Goal: Task Accomplishment & Management: Manage account settings

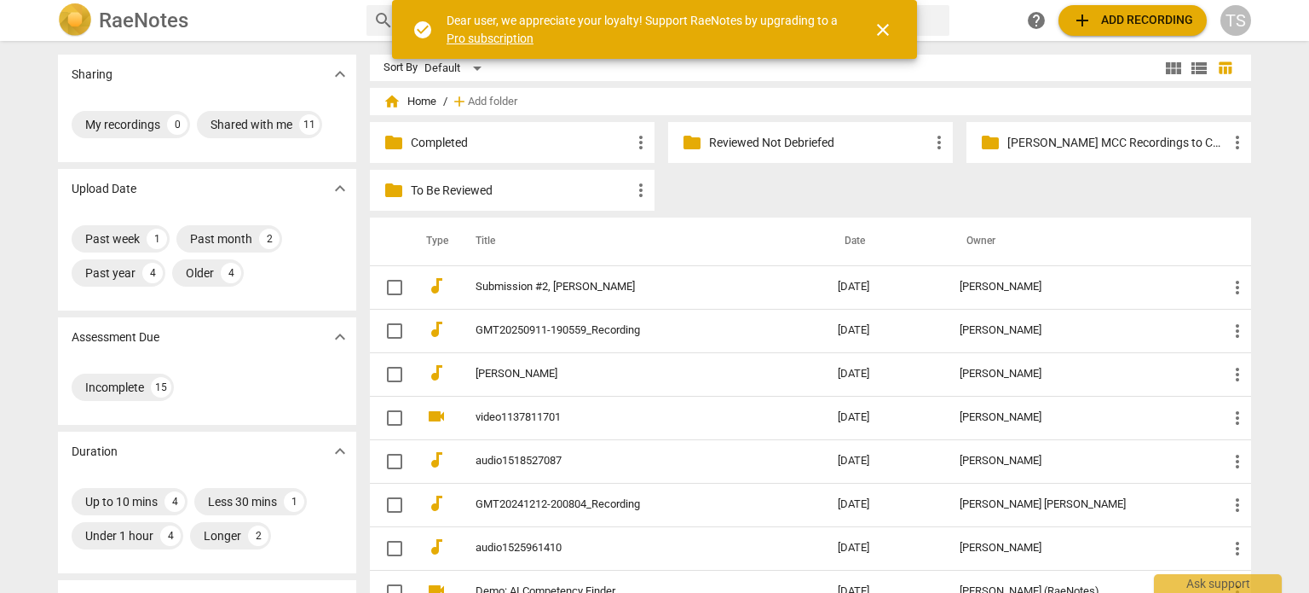
click at [781, 147] on p "Reviewed Not Debriefed" at bounding box center [819, 143] width 220 height 18
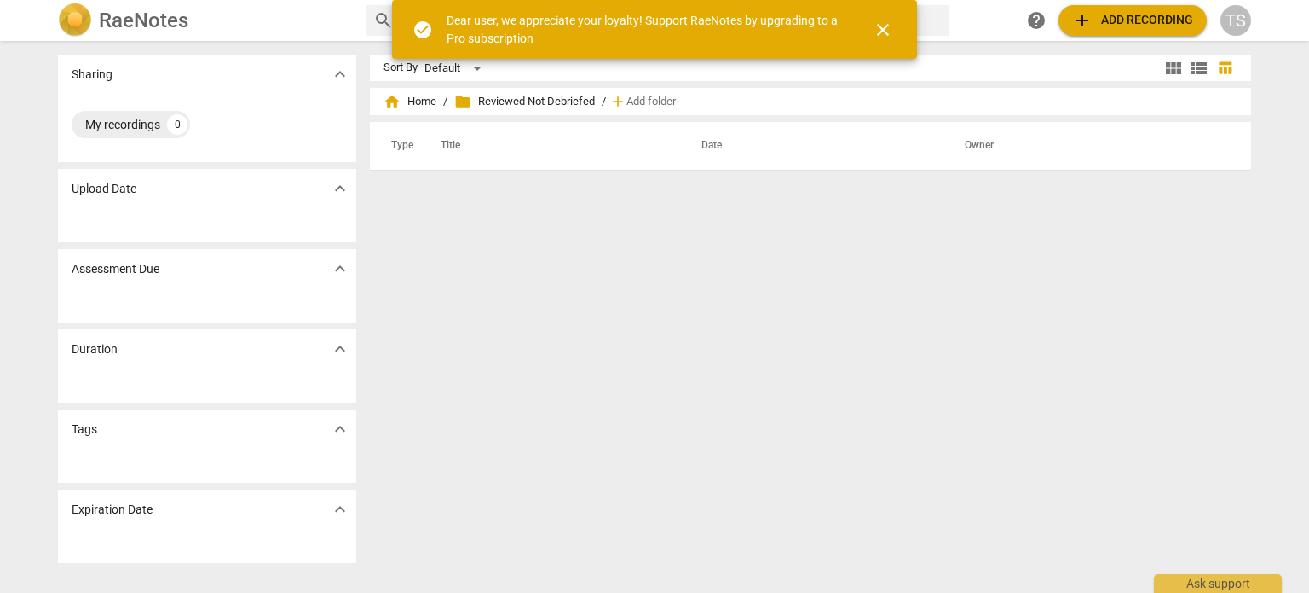
click at [548, 99] on span "folder Reviewed Not Debriefed" at bounding box center [524, 101] width 141 height 17
click at [419, 108] on span "home Home" at bounding box center [410, 101] width 53 height 17
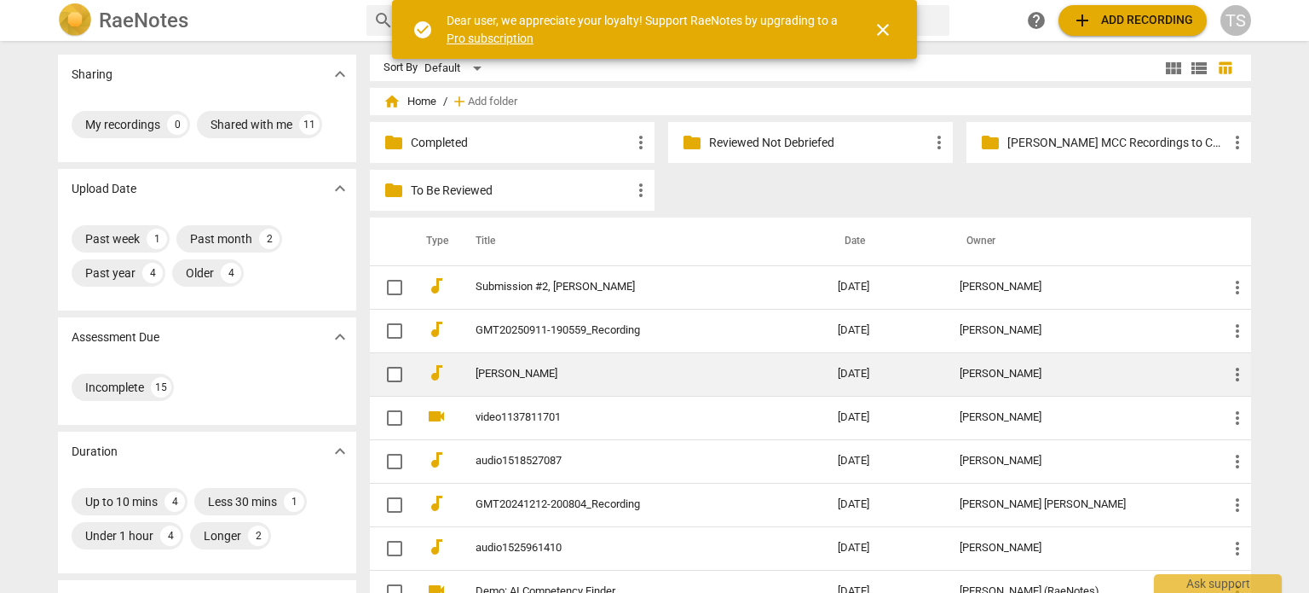
click at [552, 372] on link "[PERSON_NAME]" at bounding box center [626, 373] width 301 height 13
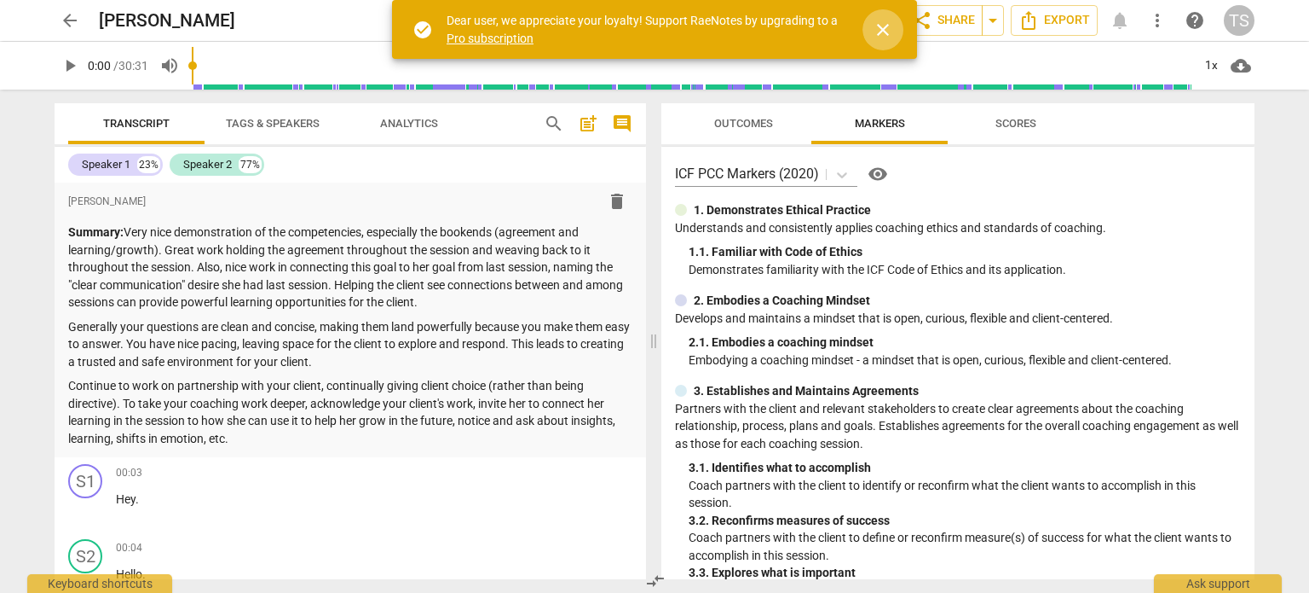
click at [882, 23] on span "close" at bounding box center [883, 30] width 20 height 20
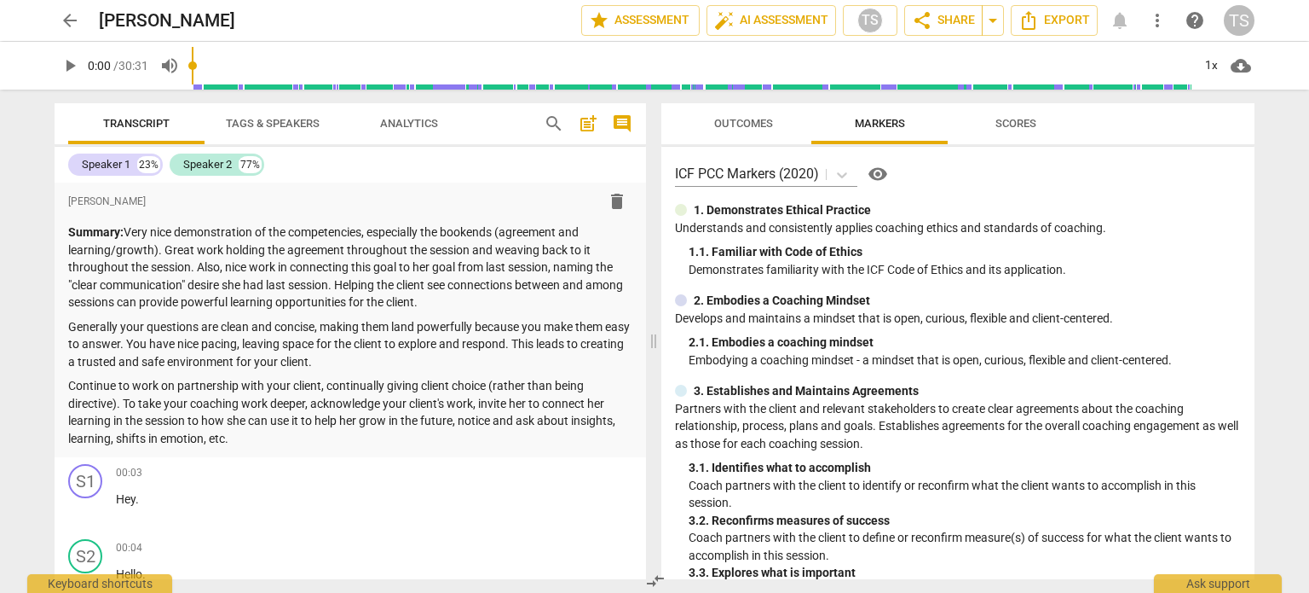
click at [736, 122] on span "Outcomes" at bounding box center [743, 123] width 59 height 13
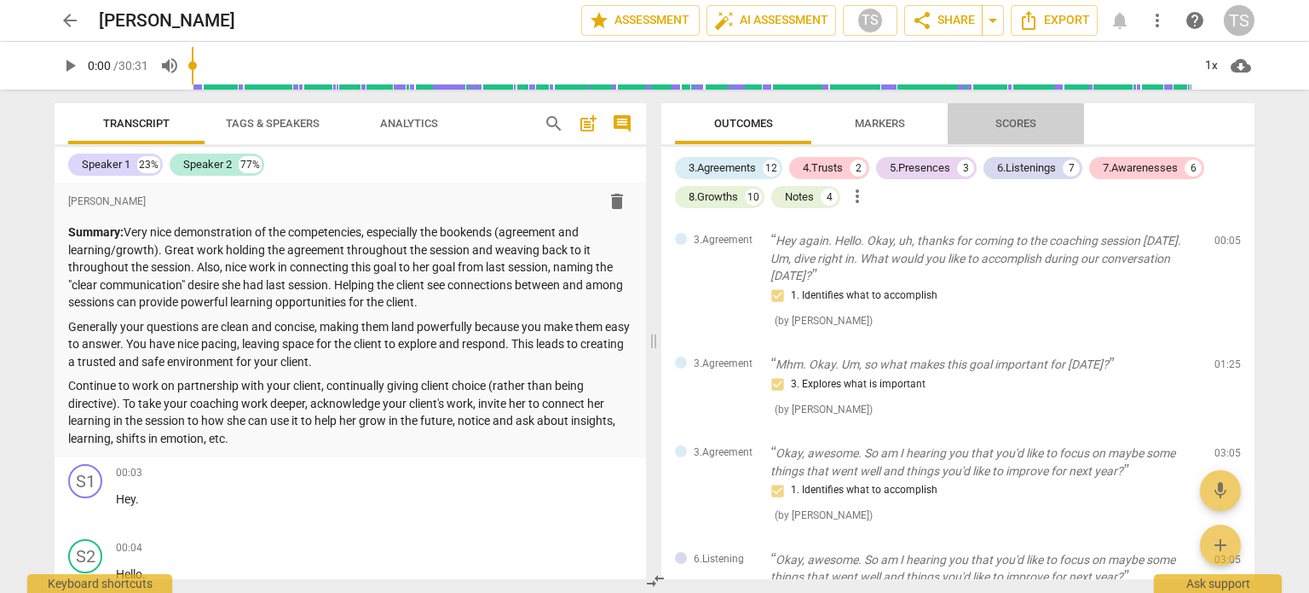
click at [1022, 122] on span "Scores" at bounding box center [1016, 123] width 41 height 13
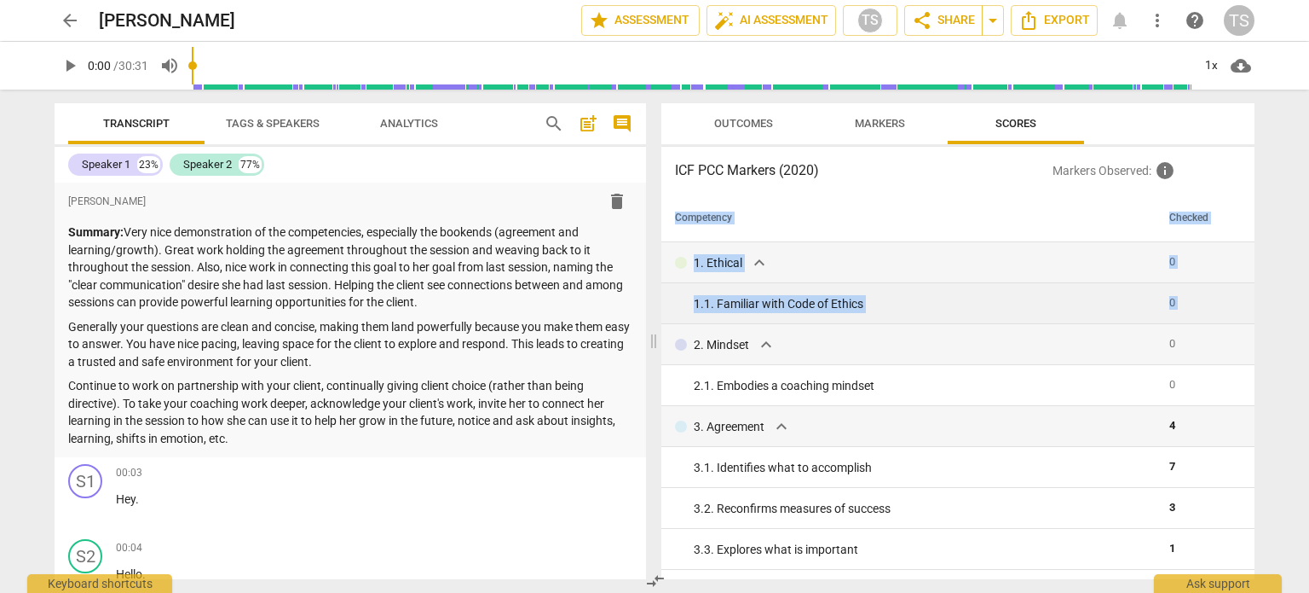
drag, startPoint x: 1255, startPoint y: 252, endPoint x: 1248, endPoint y: 308, distance: 55.8
click at [1248, 308] on div "Outcomes Markers Scores ICF PCC Markers (2020) Markers Observed : info Competen…" at bounding box center [962, 341] width 614 height 503
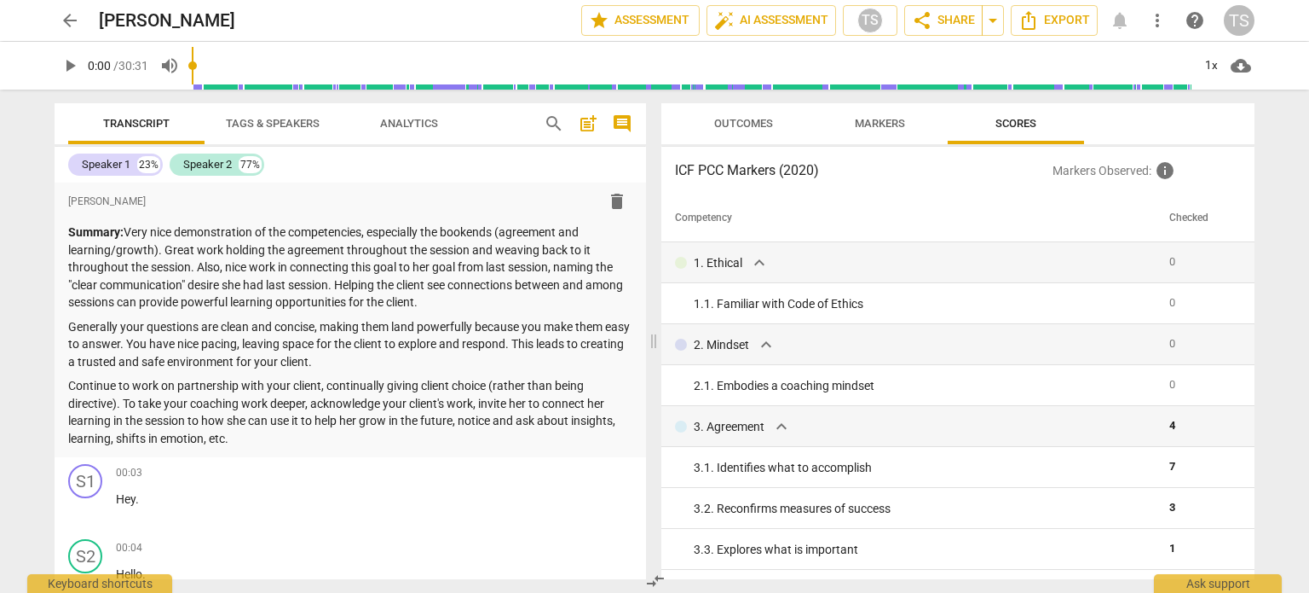
click at [1276, 305] on div "arrow_back [PERSON_NAME] edit star Assessment auto_fix_high AI Assessment TS sh…" at bounding box center [654, 296] width 1309 height 593
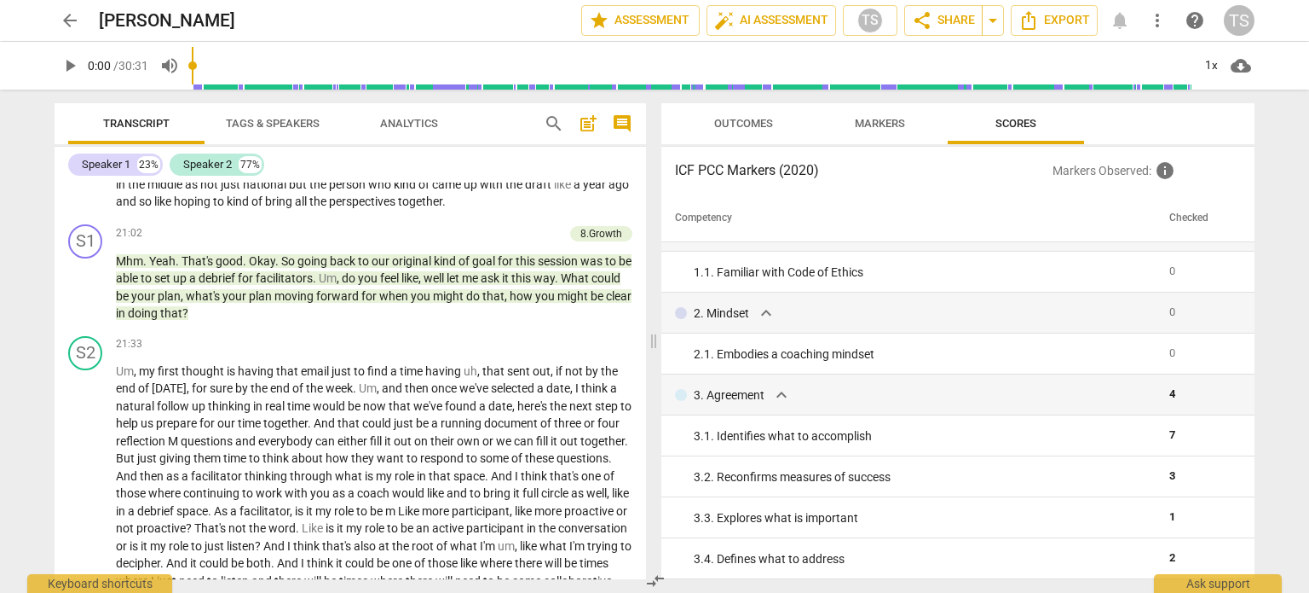
scroll to position [6087, 0]
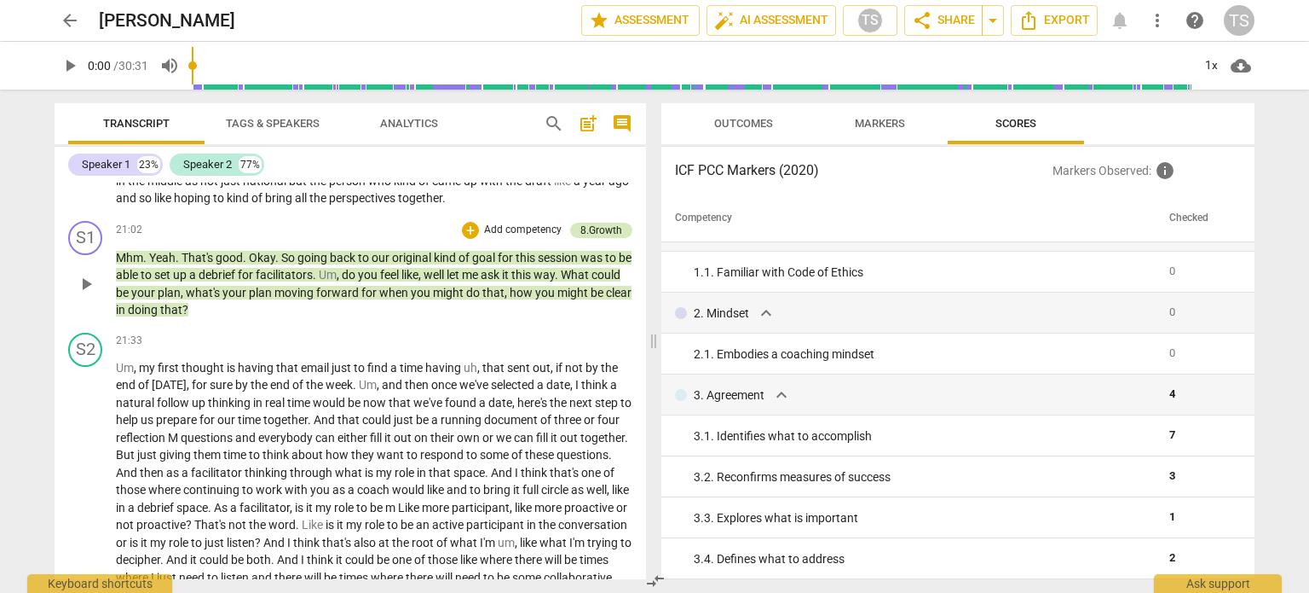
click at [610, 238] on div "8.Growth" at bounding box center [602, 230] width 42 height 15
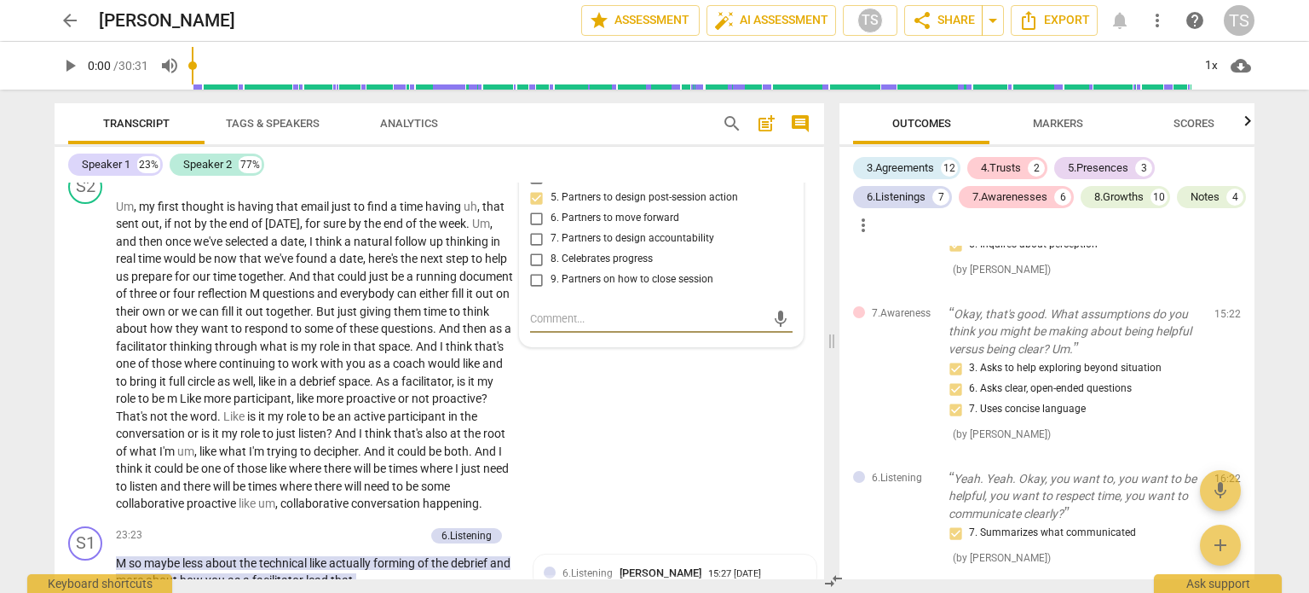
scroll to position [3615, 0]
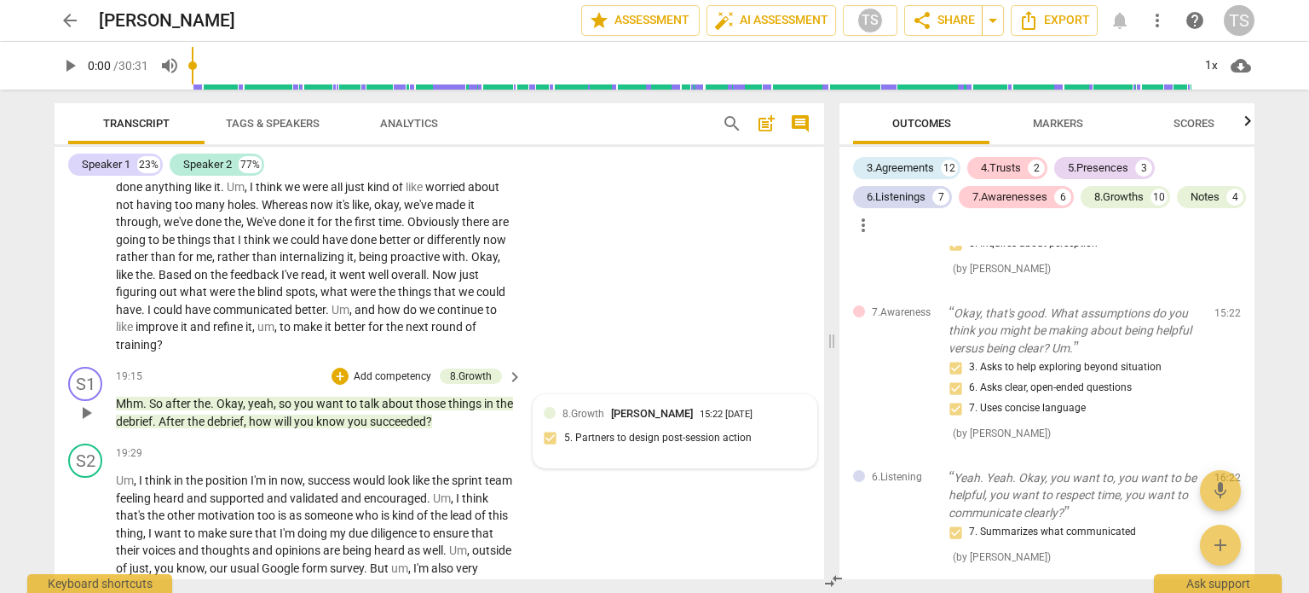
click at [778, 421] on div "8.Growth [PERSON_NAME] 15:22 [DATE]" at bounding box center [685, 413] width 244 height 16
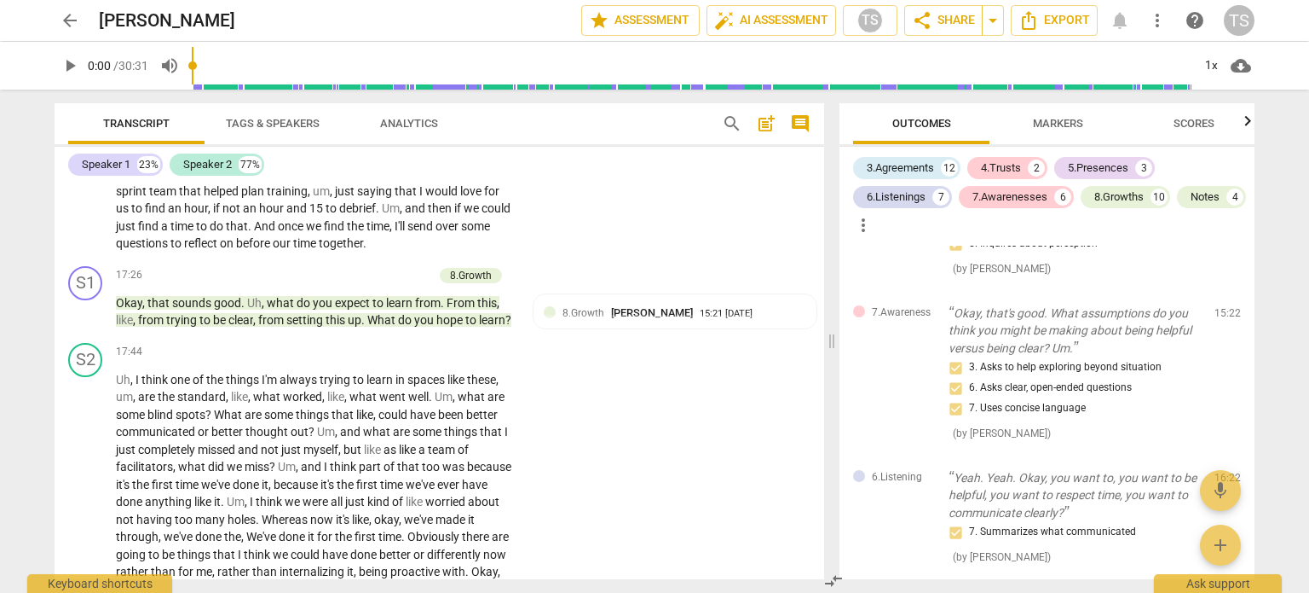
scroll to position [5968, 0]
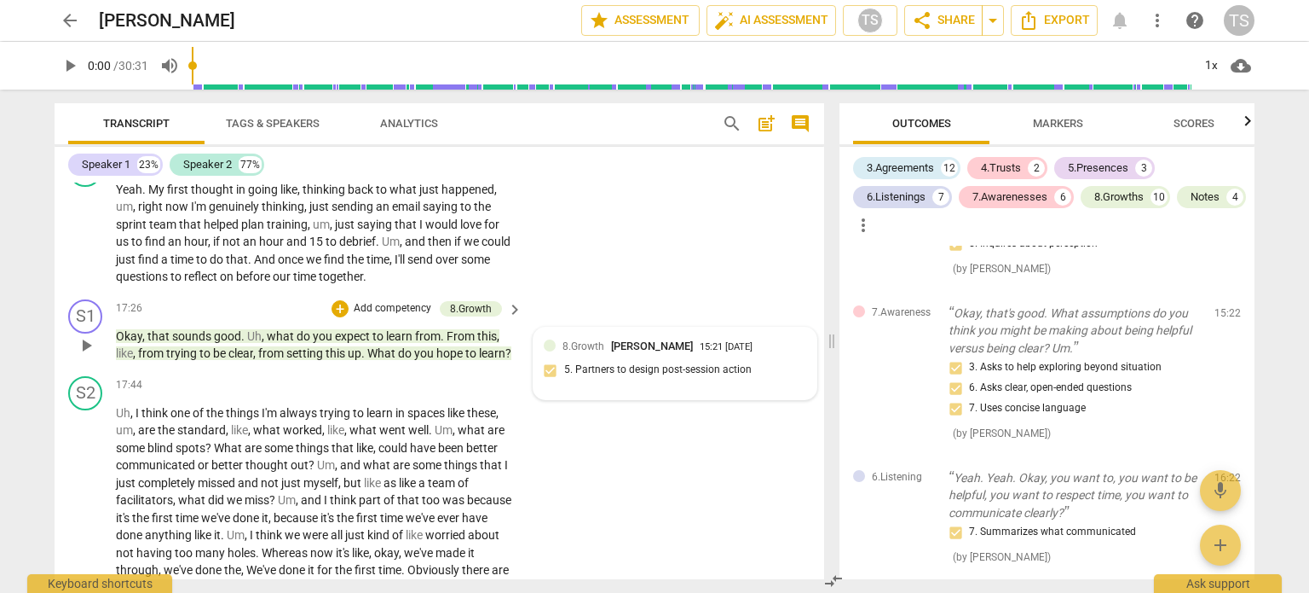
click at [753, 363] on div "8.Growth [PERSON_NAME] 15:21 [DATE] 5. Partners to design post-session action" at bounding box center [675, 364] width 263 height 52
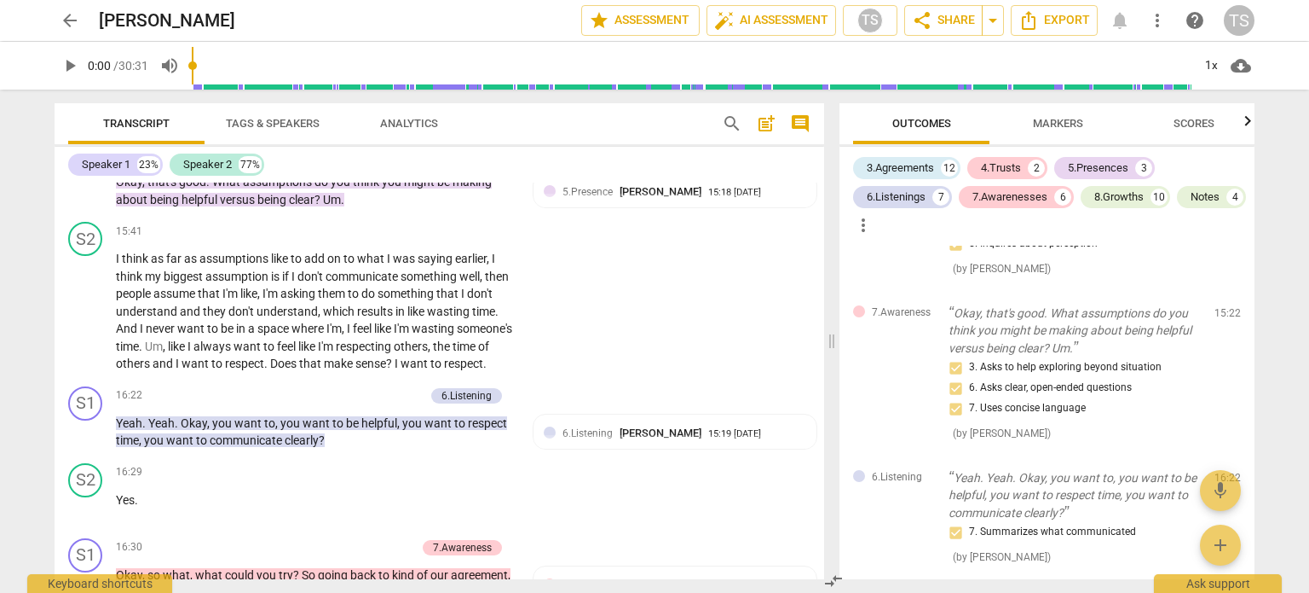
scroll to position [5536, 0]
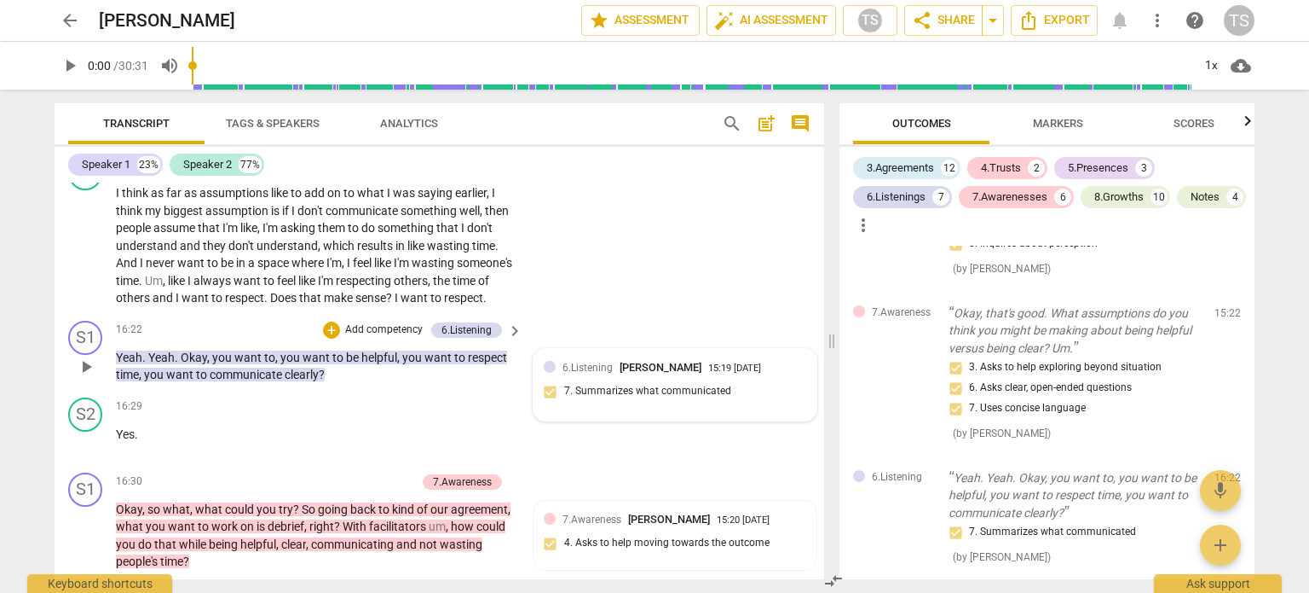
click at [750, 371] on div "15:19 [DATE]" at bounding box center [734, 368] width 53 height 11
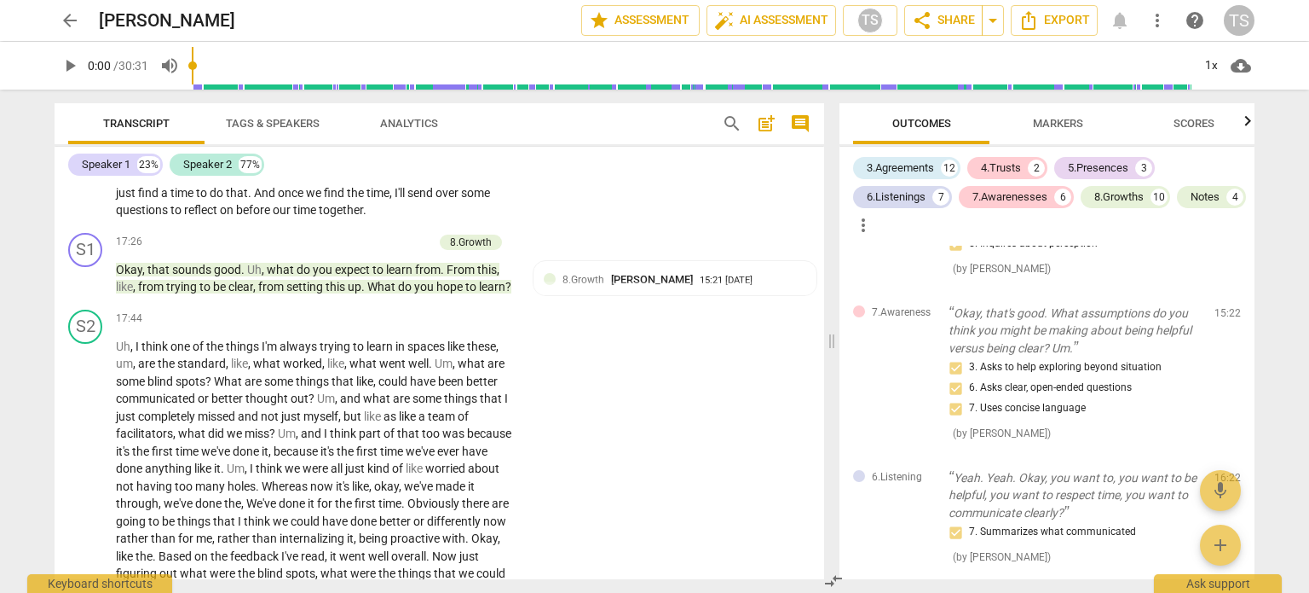
scroll to position [6050, 0]
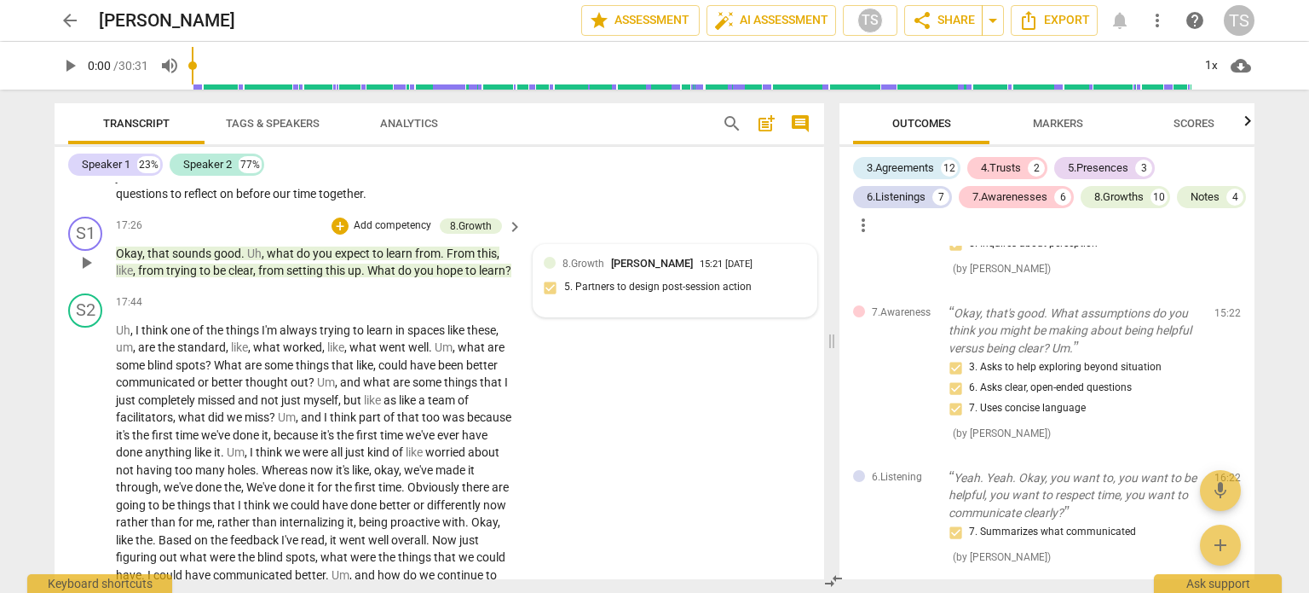
click at [740, 280] on div "8.Growth [PERSON_NAME] 15:21 [DATE] 5. Partners to design post-session action" at bounding box center [675, 281] width 263 height 52
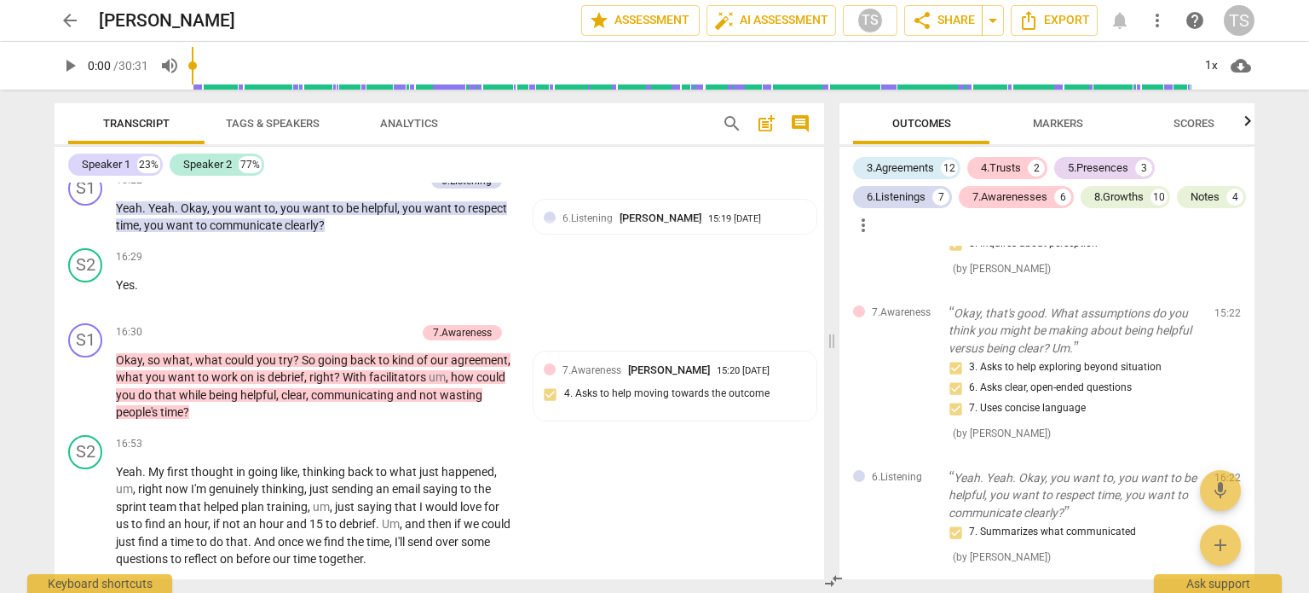
scroll to position [5620, 0]
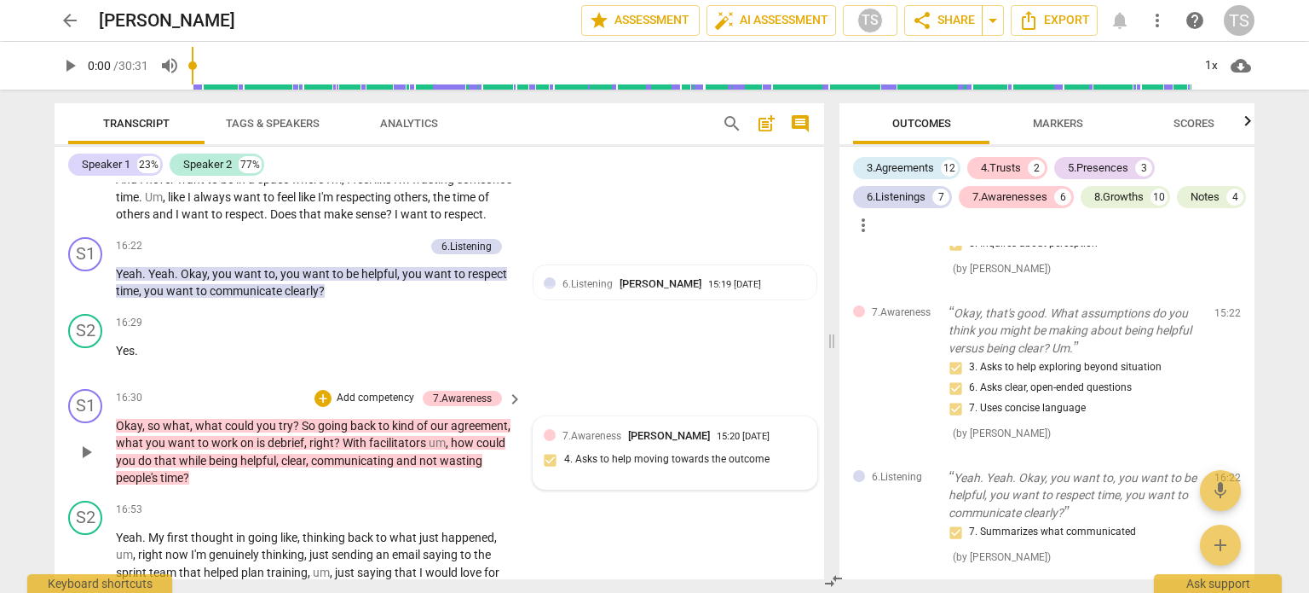
click at [724, 434] on div "15:20 [DATE]" at bounding box center [743, 436] width 53 height 11
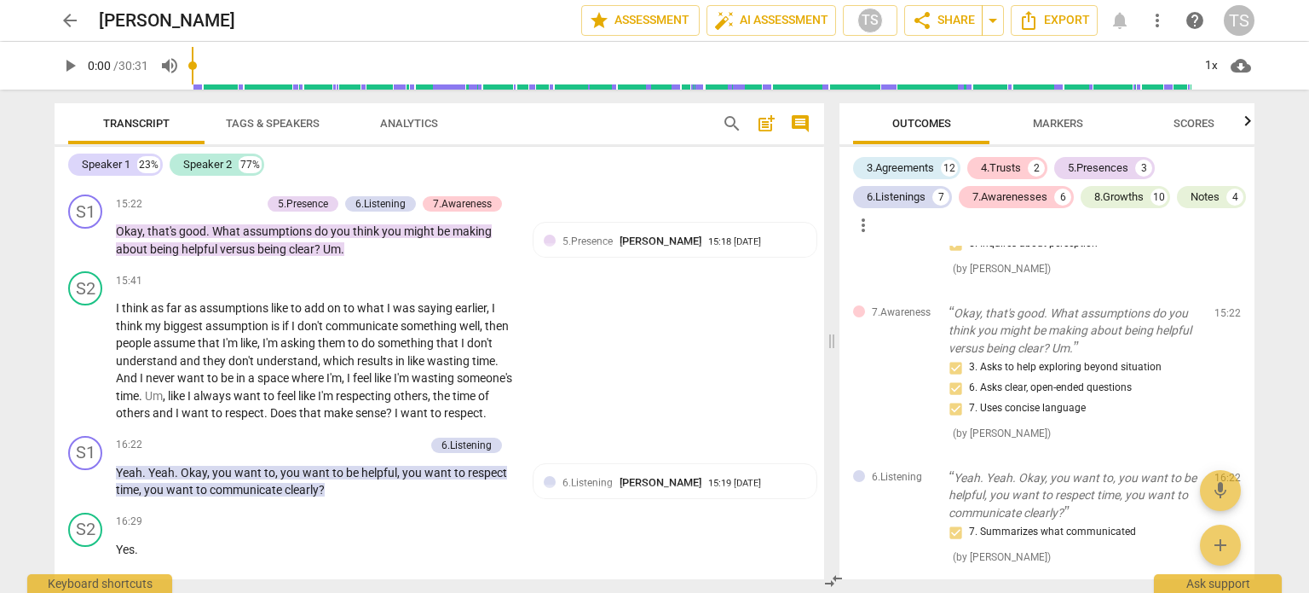
scroll to position [5404, 0]
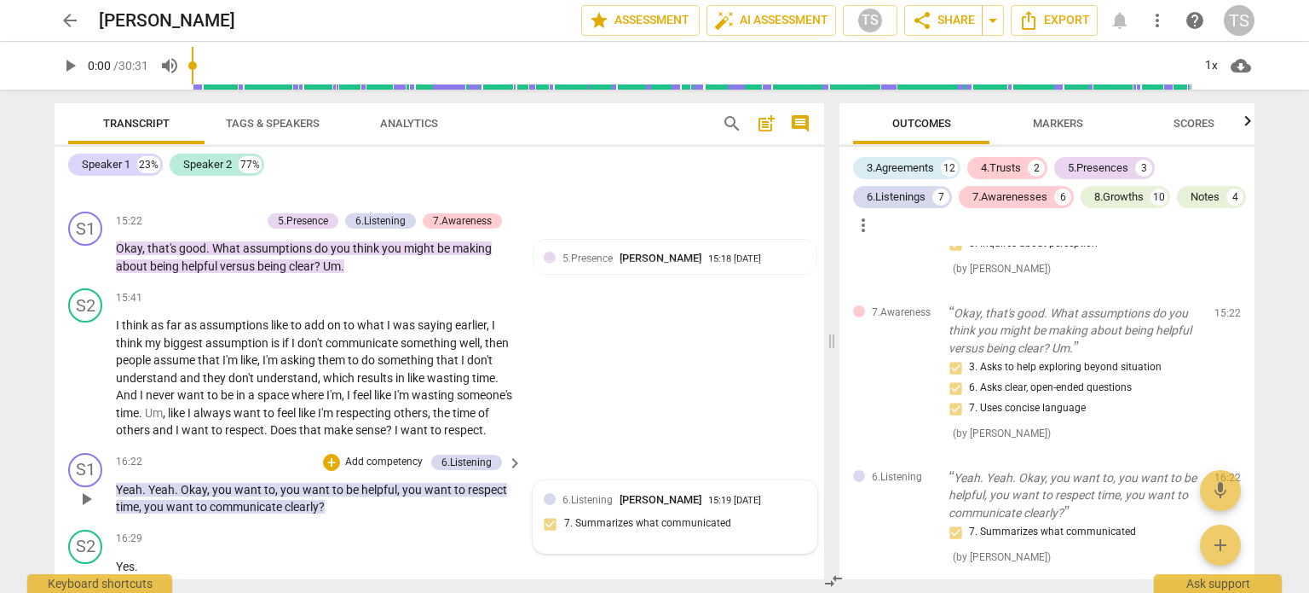
click at [740, 496] on div "6.Listening [PERSON_NAME] 15:19 [DATE]" at bounding box center [685, 499] width 244 height 16
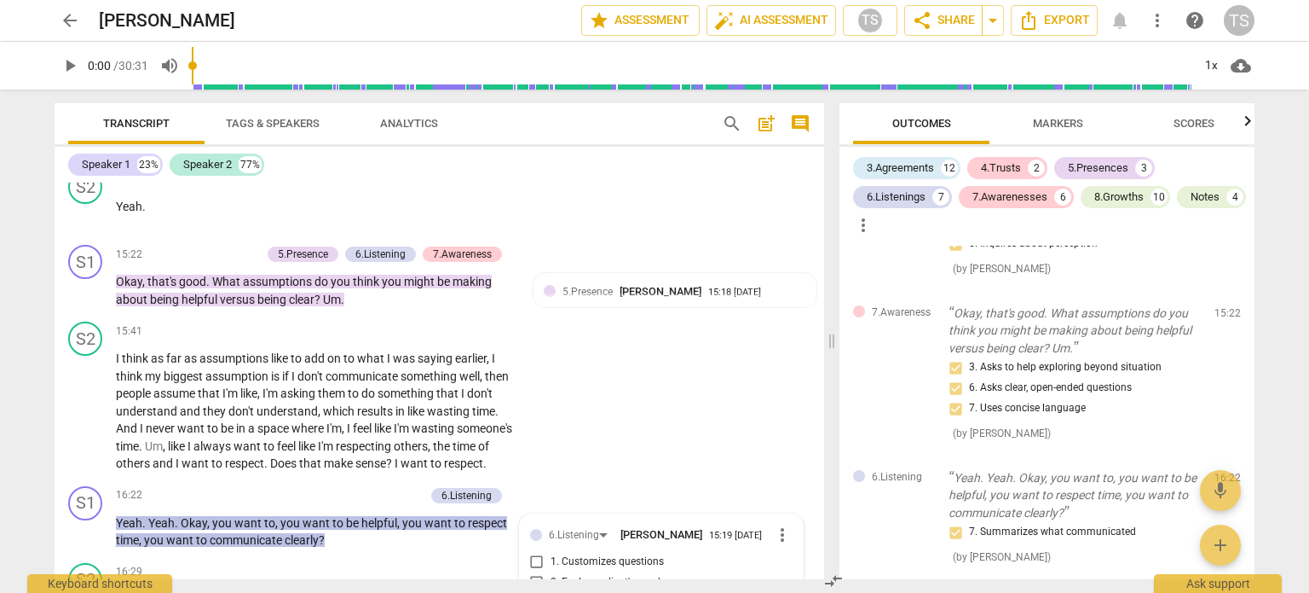
scroll to position [5338, 0]
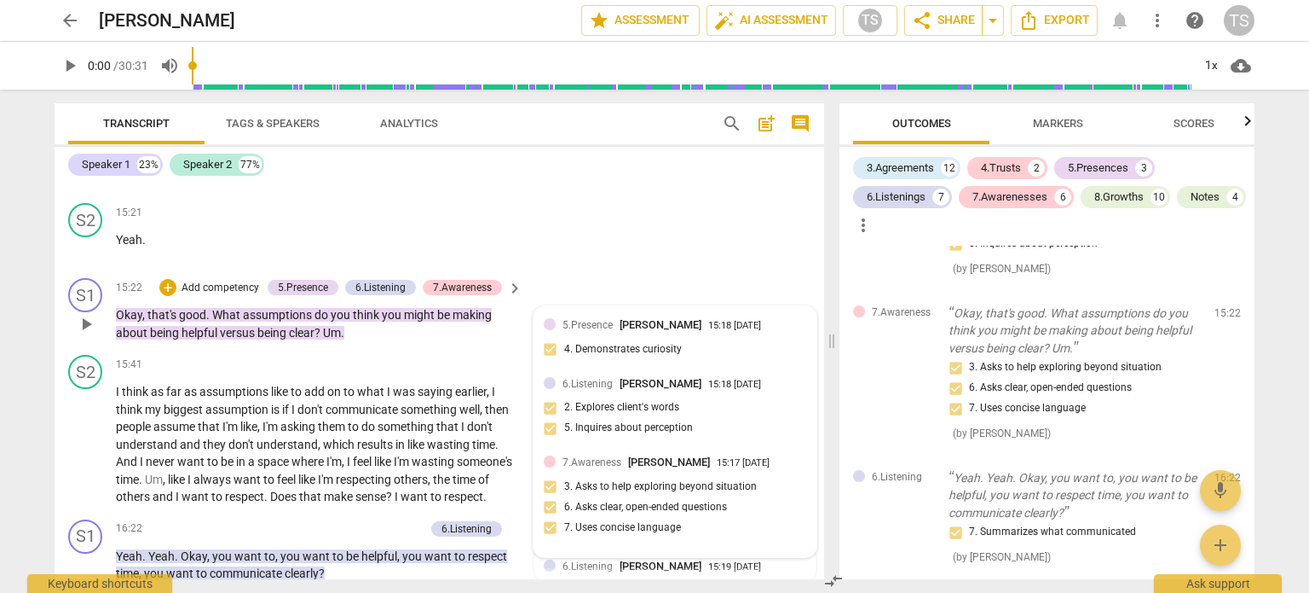
click at [740, 321] on div "15:18 [DATE]" at bounding box center [734, 326] width 53 height 11
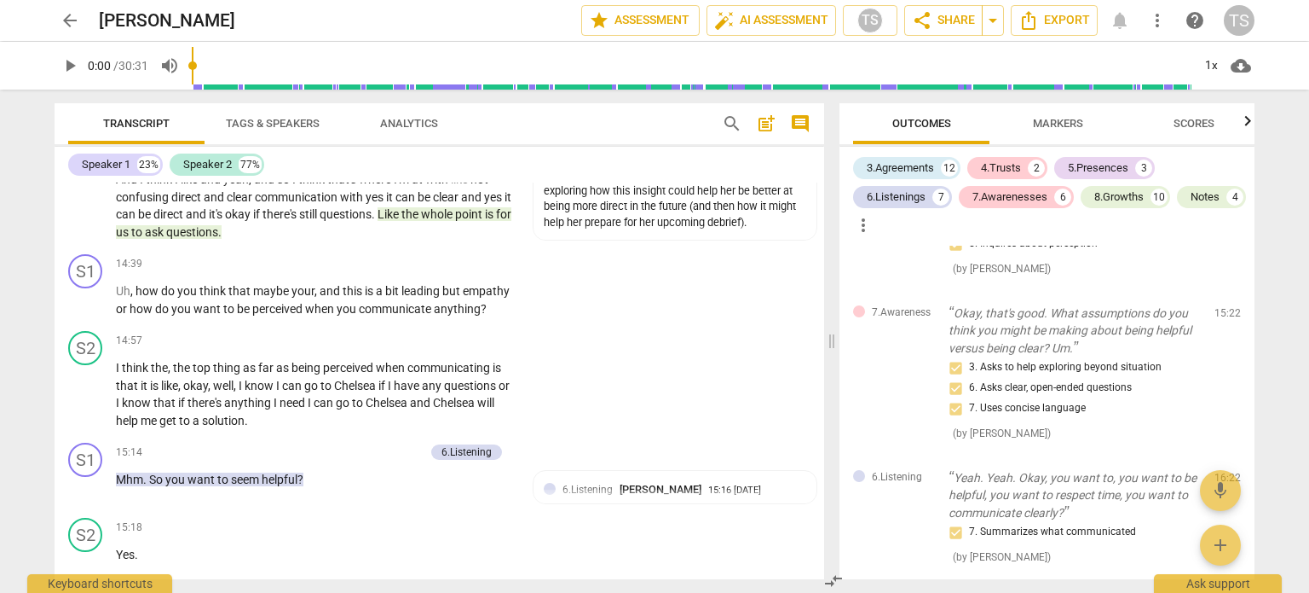
scroll to position [4907, 0]
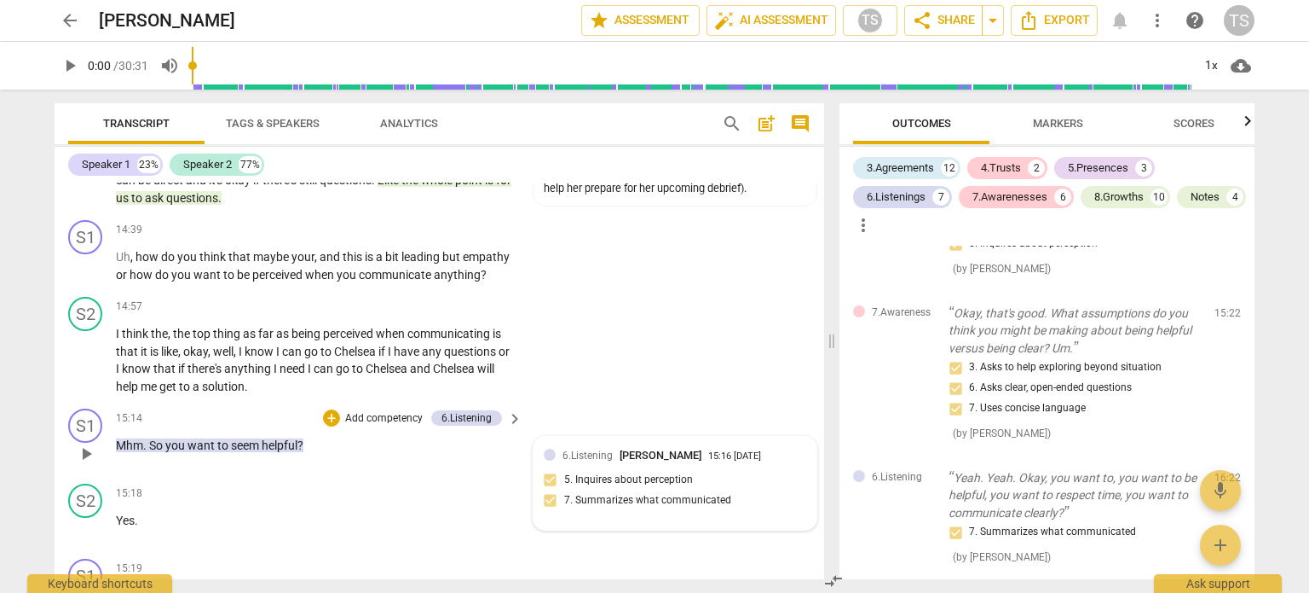
click at [746, 447] on div "6.Listening [PERSON_NAME] 15:16 [DATE]" at bounding box center [685, 455] width 244 height 16
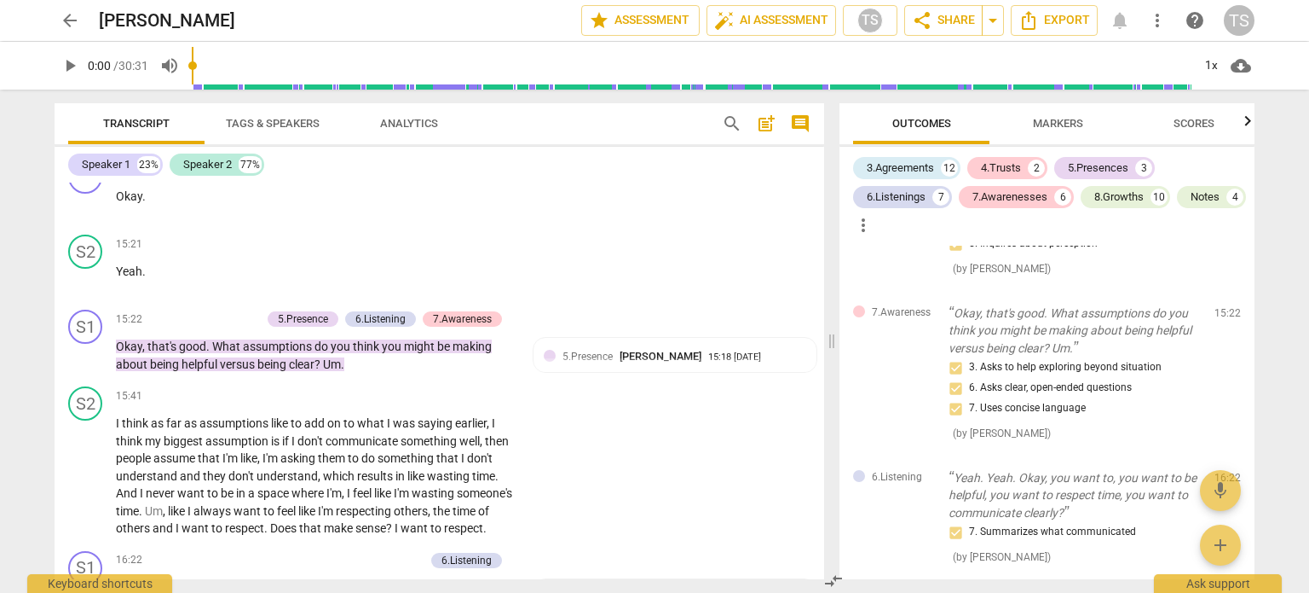
scroll to position [5304, 0]
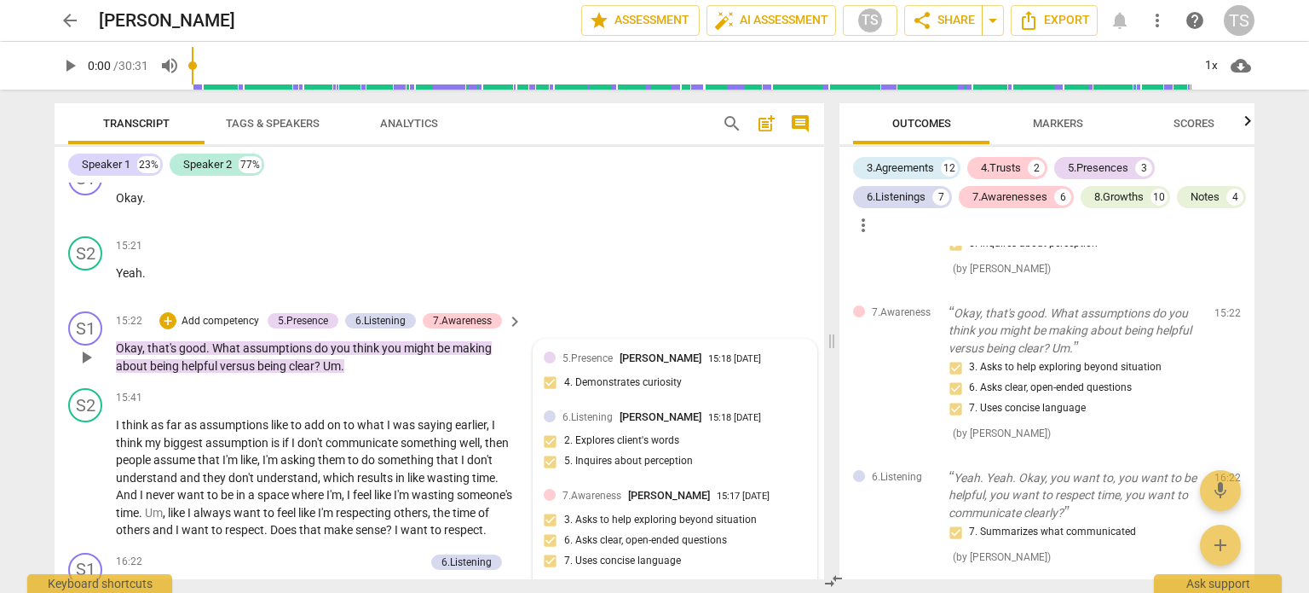
click at [611, 350] on div "5.Presence [PERSON_NAME]" at bounding box center [636, 358] width 146 height 16
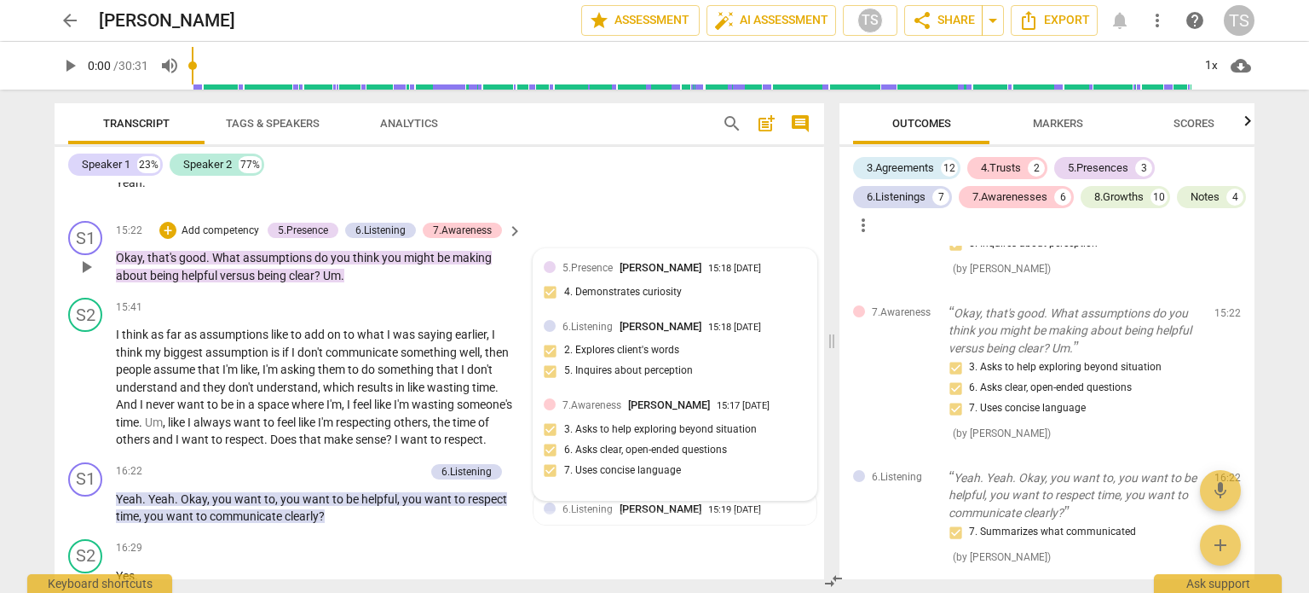
scroll to position [5393, 0]
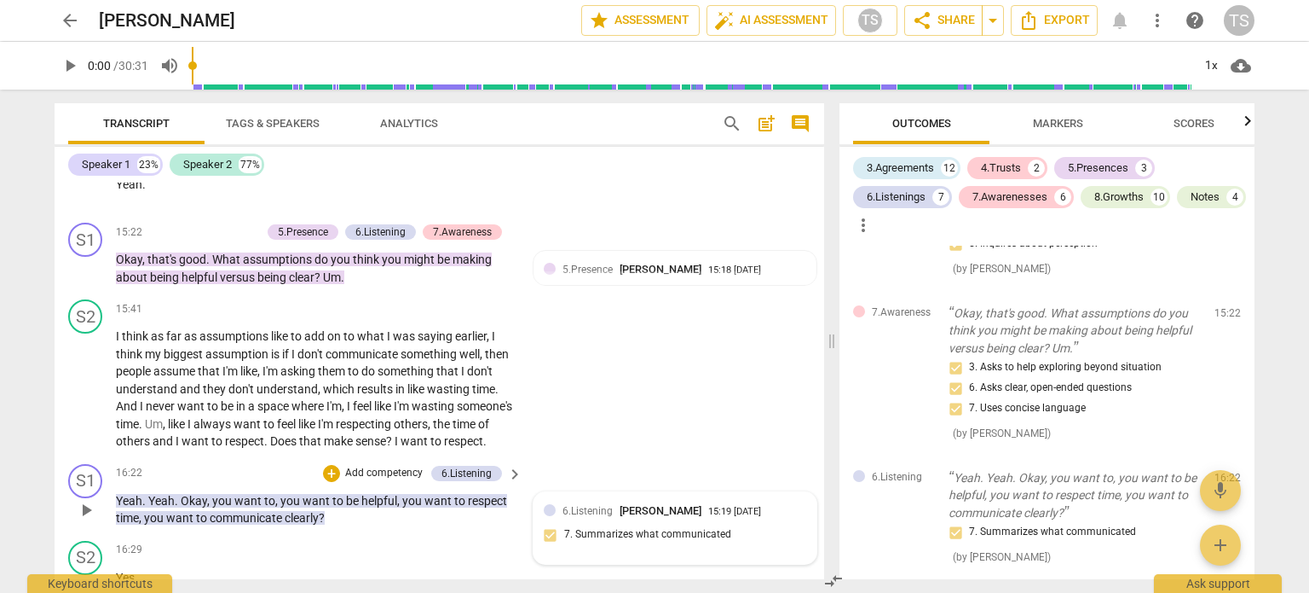
click at [581, 527] on div "6.Listening [PERSON_NAME] 15:19 [DATE] 7. Summarizes what communicated" at bounding box center [675, 528] width 263 height 52
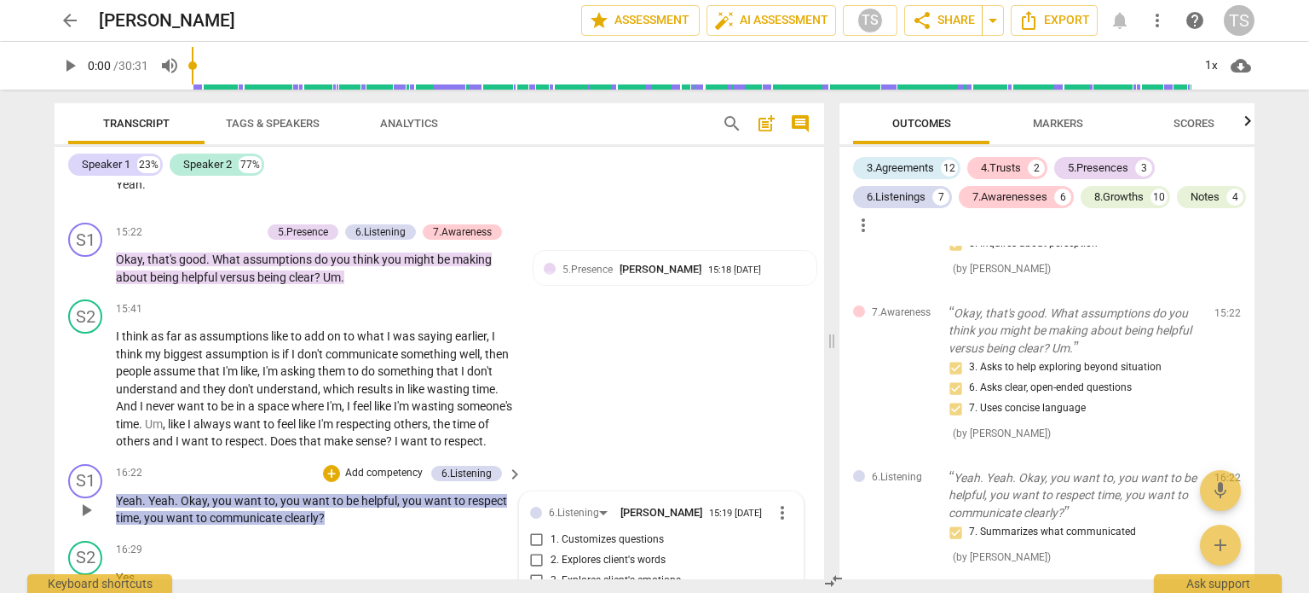
scroll to position [5722, 0]
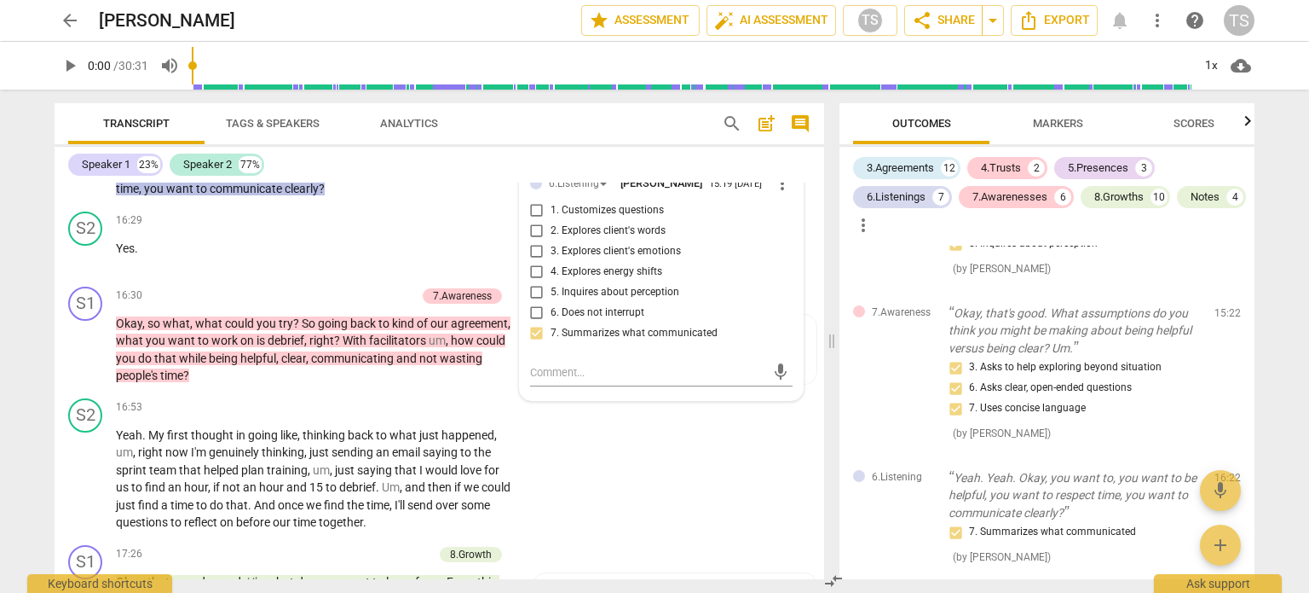
drag, startPoint x: 824, startPoint y: 422, endPoint x: 822, endPoint y: 439, distance: 17.2
click at [822, 439] on div "Transcript Tags & Speakers Analytics search post_add comment Speaker 1 23% Spea…" at bounding box center [436, 341] width 790 height 503
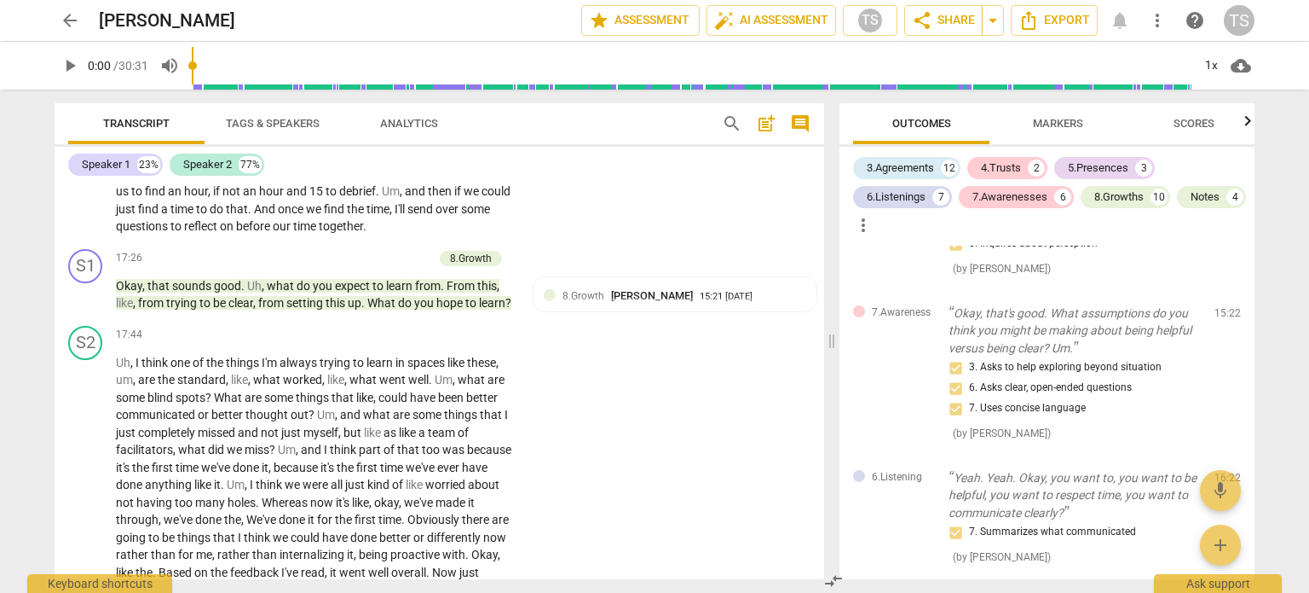
scroll to position [6034, 0]
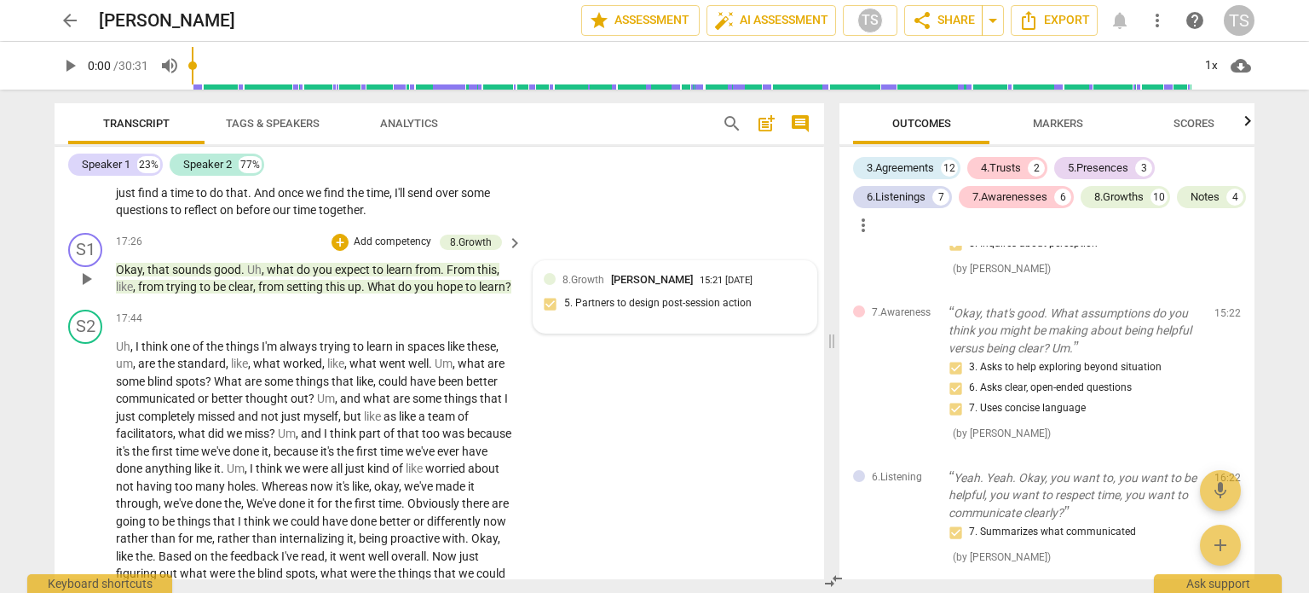
click at [731, 312] on div "8.Growth [PERSON_NAME] 15:21 [DATE] 5. Partners to design post-session action" at bounding box center [675, 297] width 263 height 52
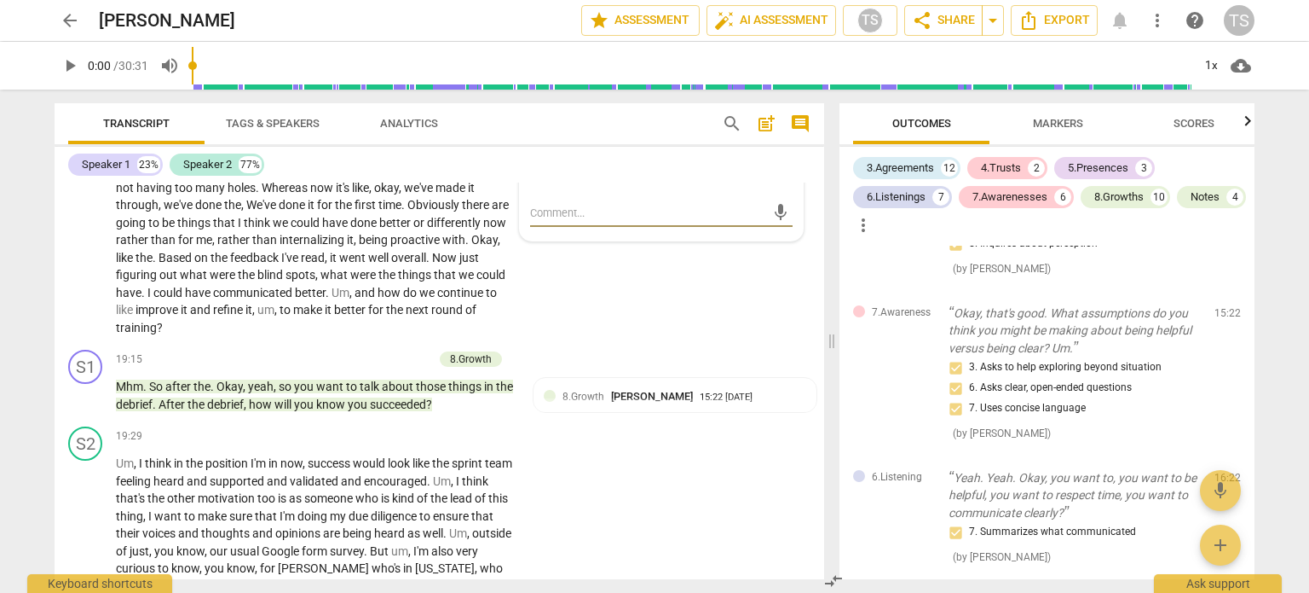
scroll to position [6366, 0]
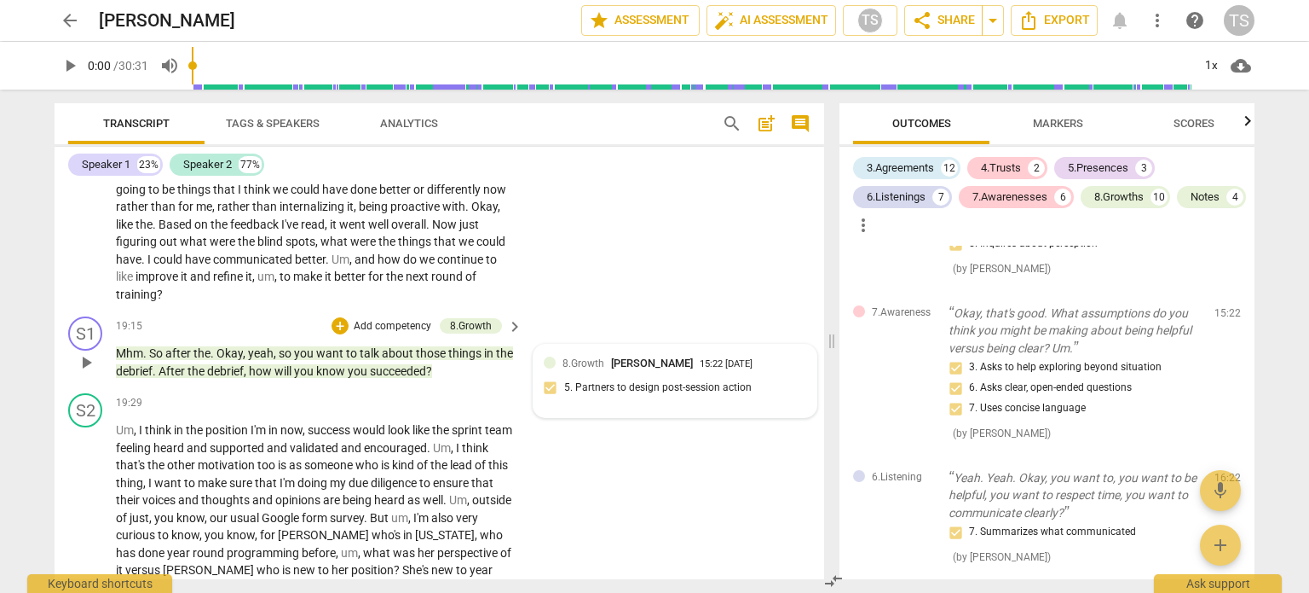
click at [731, 396] on div "8.Growth [PERSON_NAME] 15:22 [DATE] 5. Partners to design post-session action" at bounding box center [675, 381] width 263 height 52
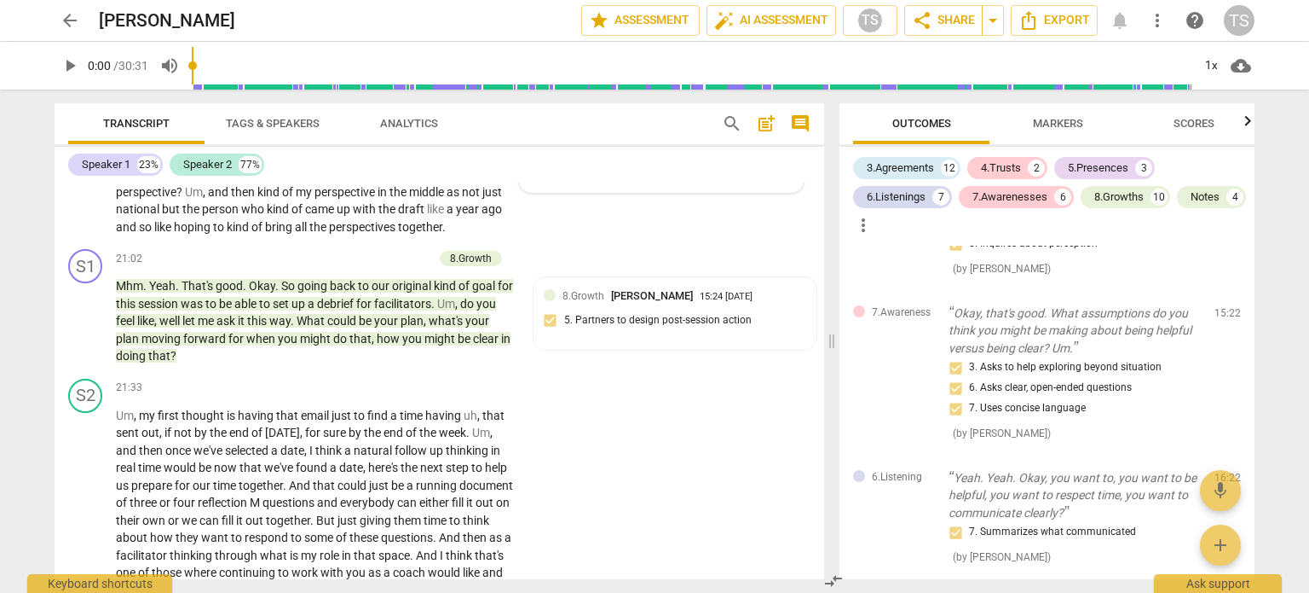
scroll to position [6831, 0]
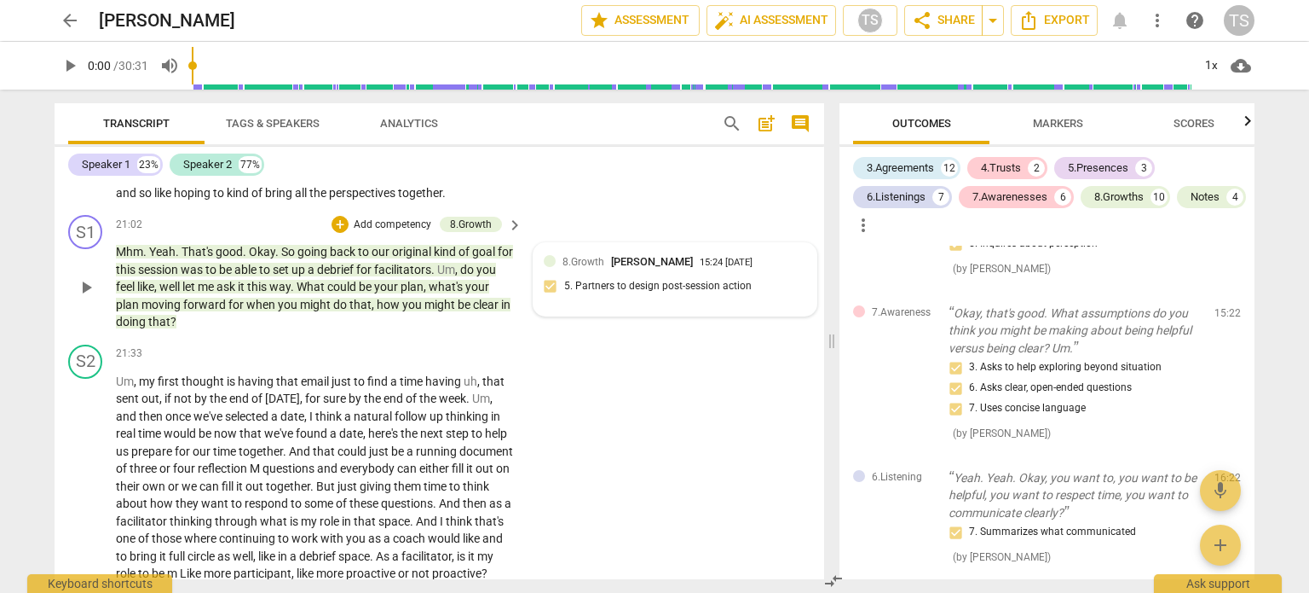
click at [731, 305] on div "8.Growth [PERSON_NAME] 15:24 [DATE] 5. Partners to design post-session action" at bounding box center [675, 279] width 263 height 52
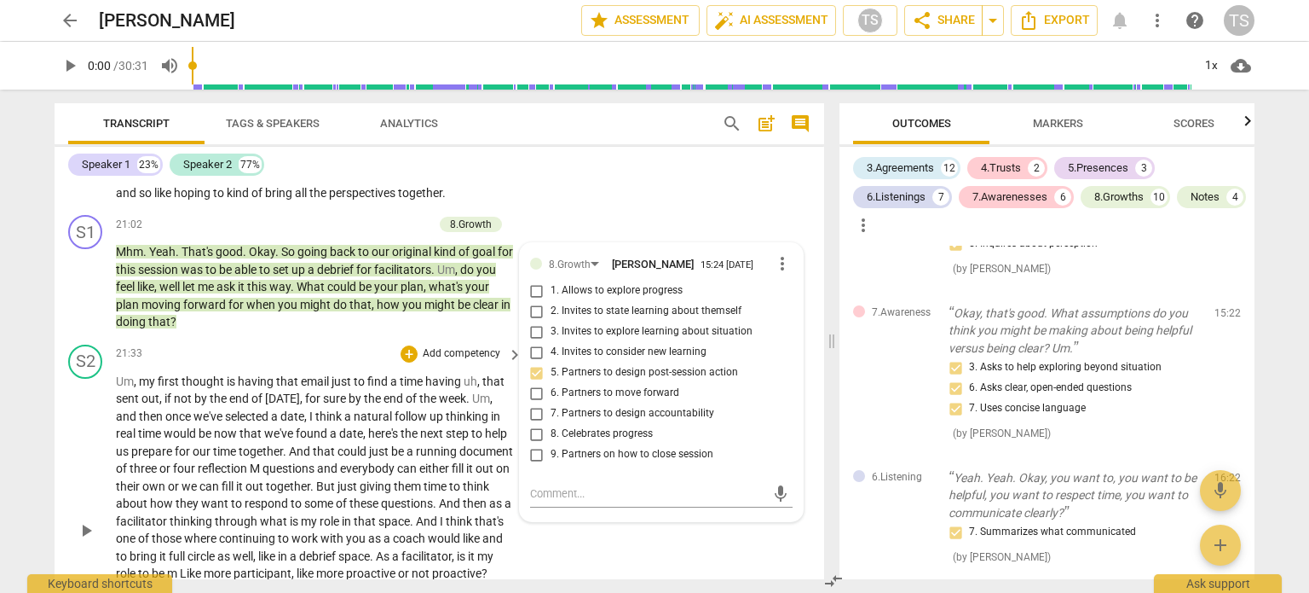
drag, startPoint x: 818, startPoint y: 468, endPoint x: 817, endPoint y: 513, distance: 45.2
click at [817, 513] on div "S2 play_arrow pause 21:33 + Add competency keyboard_arrow_right Um , my first t…" at bounding box center [440, 516] width 770 height 356
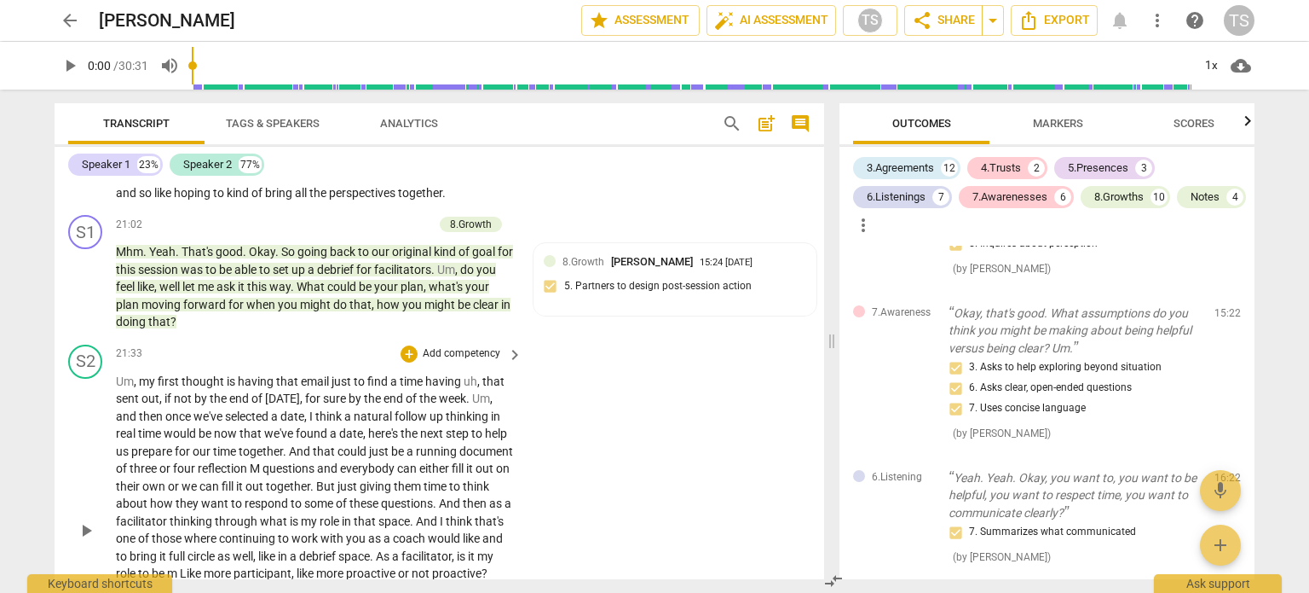
drag, startPoint x: 824, startPoint y: 475, endPoint x: 818, endPoint y: 483, distance: 10.9
click at [818, 483] on div "Transcript Tags & Speakers Analytics search post_add comment Speaker 1 23% Spea…" at bounding box center [436, 341] width 790 height 503
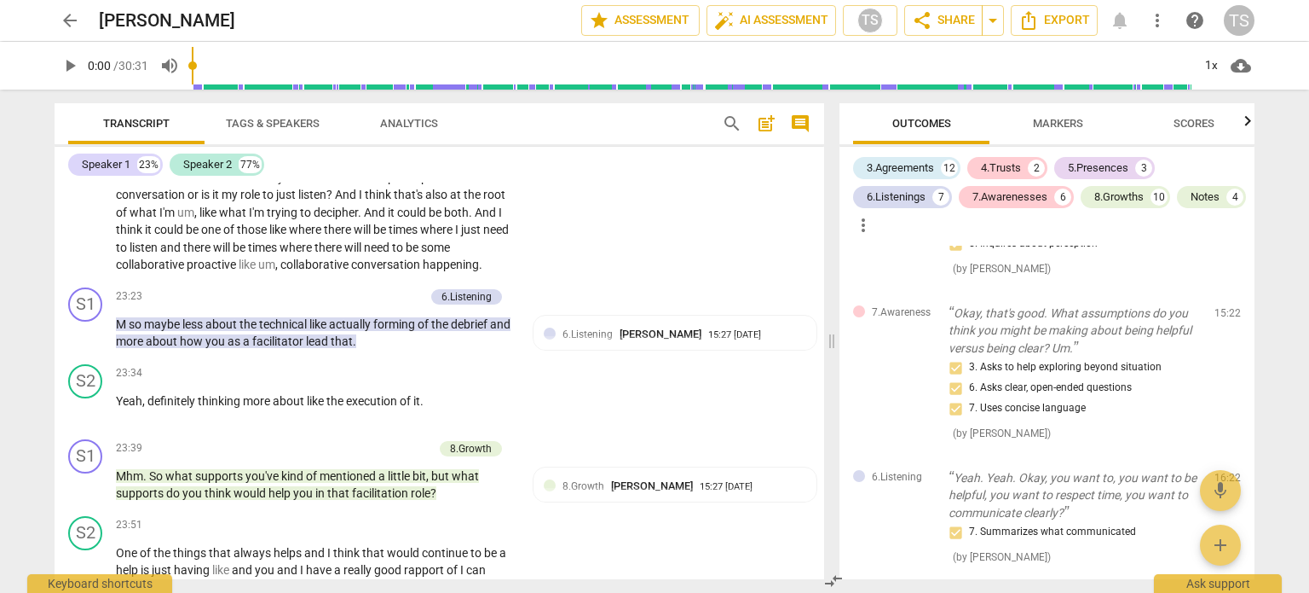
scroll to position [7260, 0]
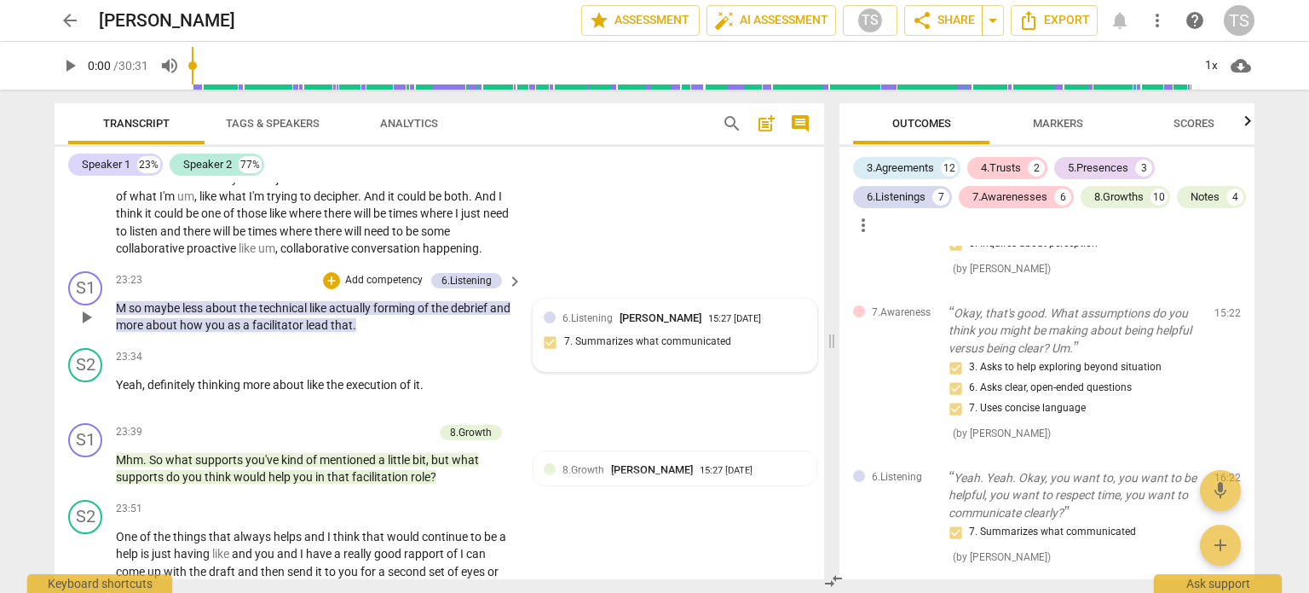
click at [757, 326] on div "6.Listening [PERSON_NAME] 15:27 [DATE]" at bounding box center [685, 317] width 244 height 16
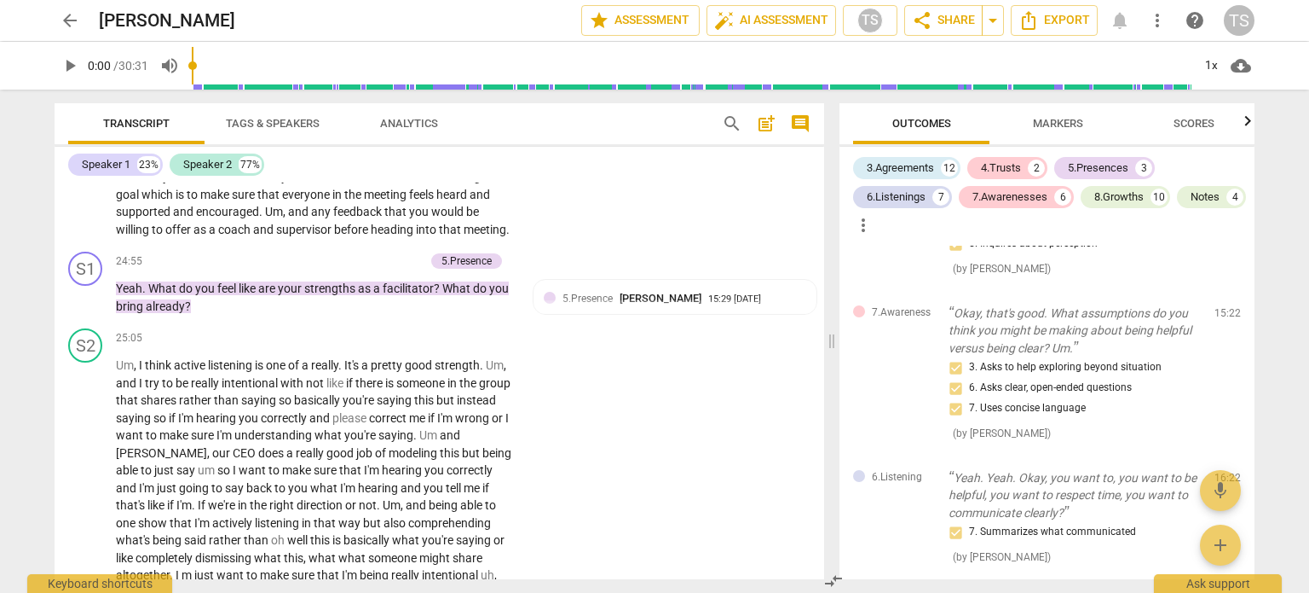
scroll to position [7824, 0]
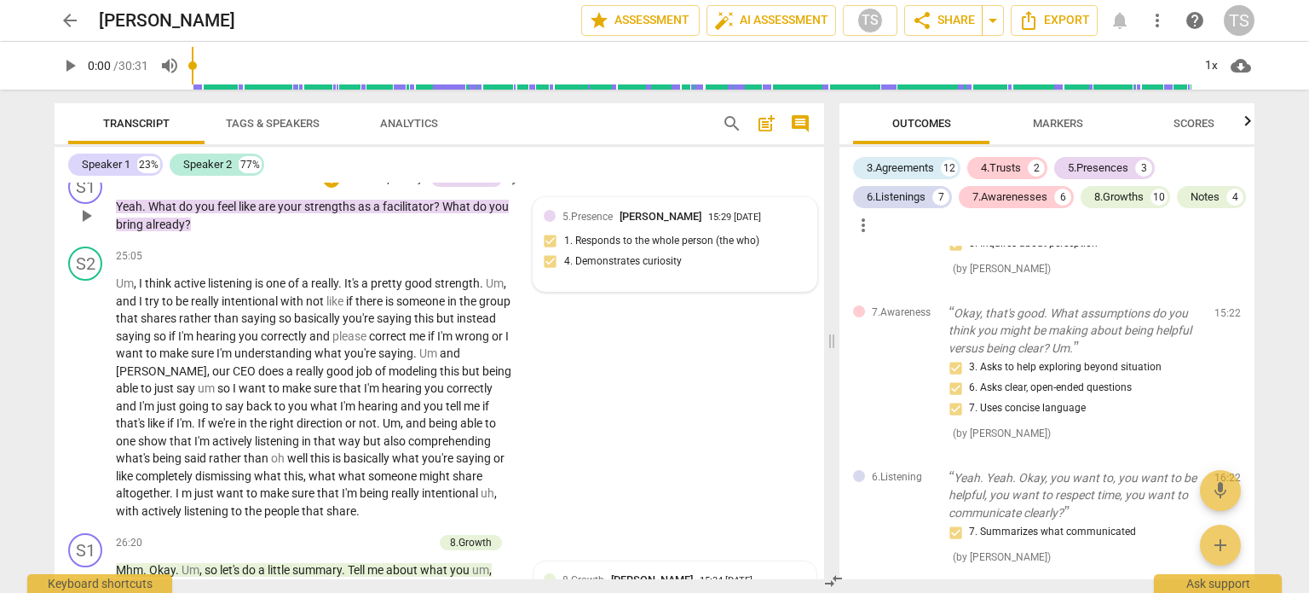
click at [738, 280] on div "5.Presence [PERSON_NAME] 15:29 [DATE] 1. Responds to the whole person (the who)…" at bounding box center [675, 244] width 263 height 72
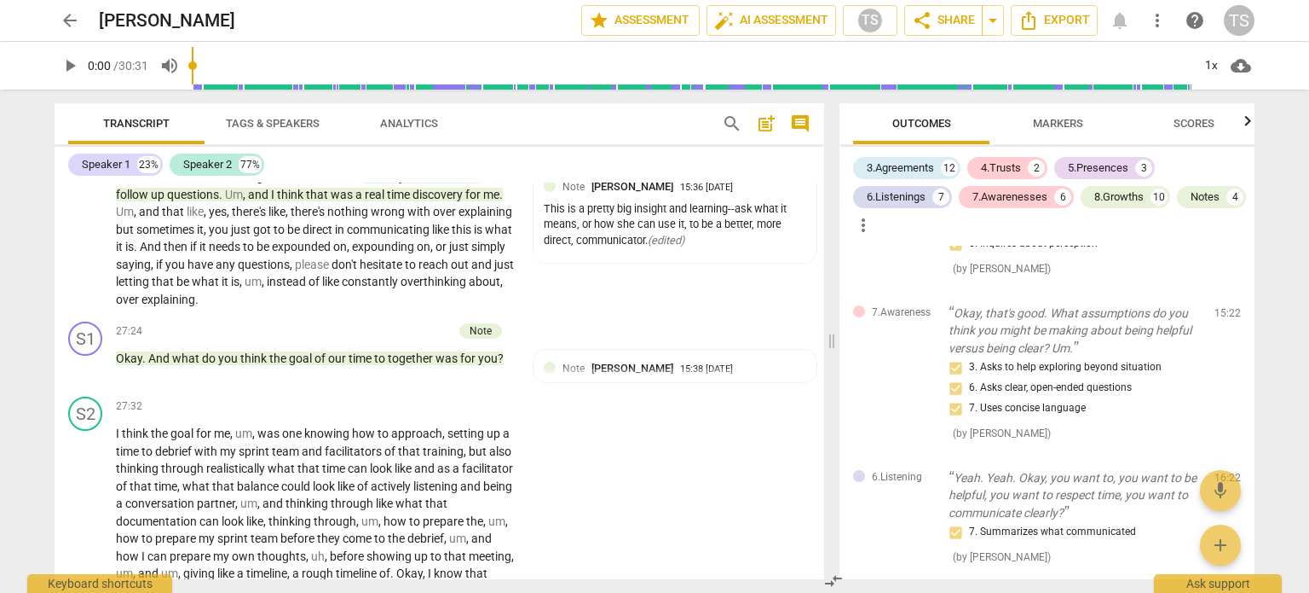
scroll to position [8294, 0]
drag, startPoint x: 818, startPoint y: 531, endPoint x: 818, endPoint y: 541, distance: 10.2
click at [818, 541] on div "S2 play_arrow pause 27:32 + Add competency keyboard_arrow_right I think the goa…" at bounding box center [440, 514] width 770 height 251
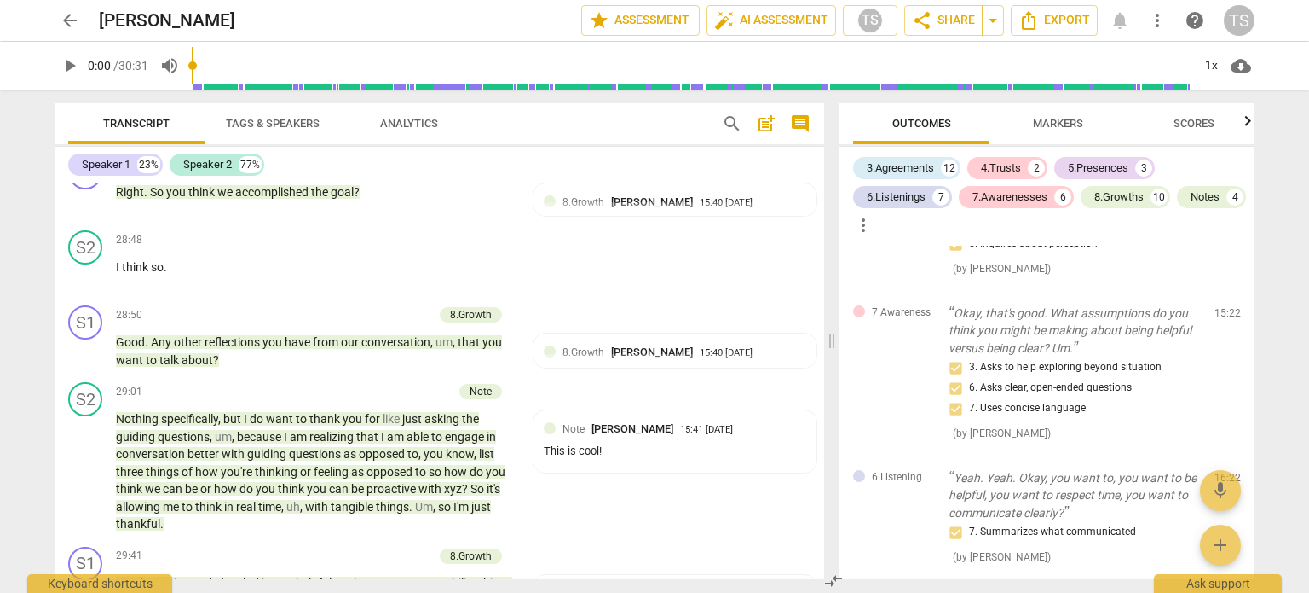
scroll to position [8802, 0]
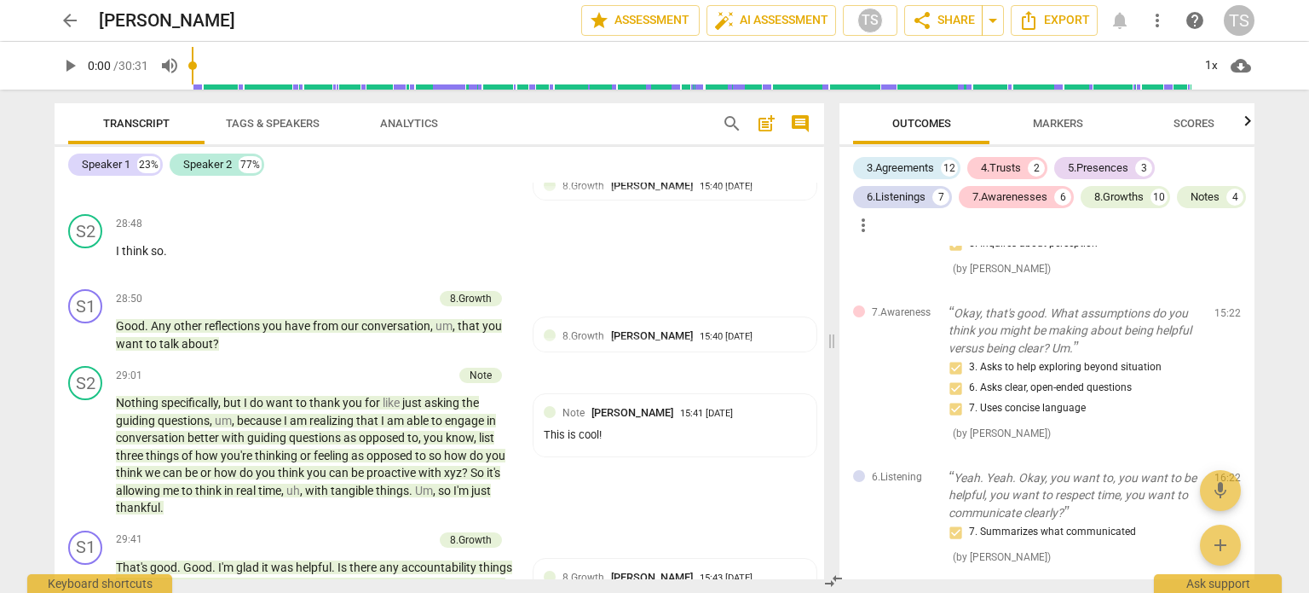
click at [64, 24] on span "arrow_back" at bounding box center [70, 20] width 20 height 20
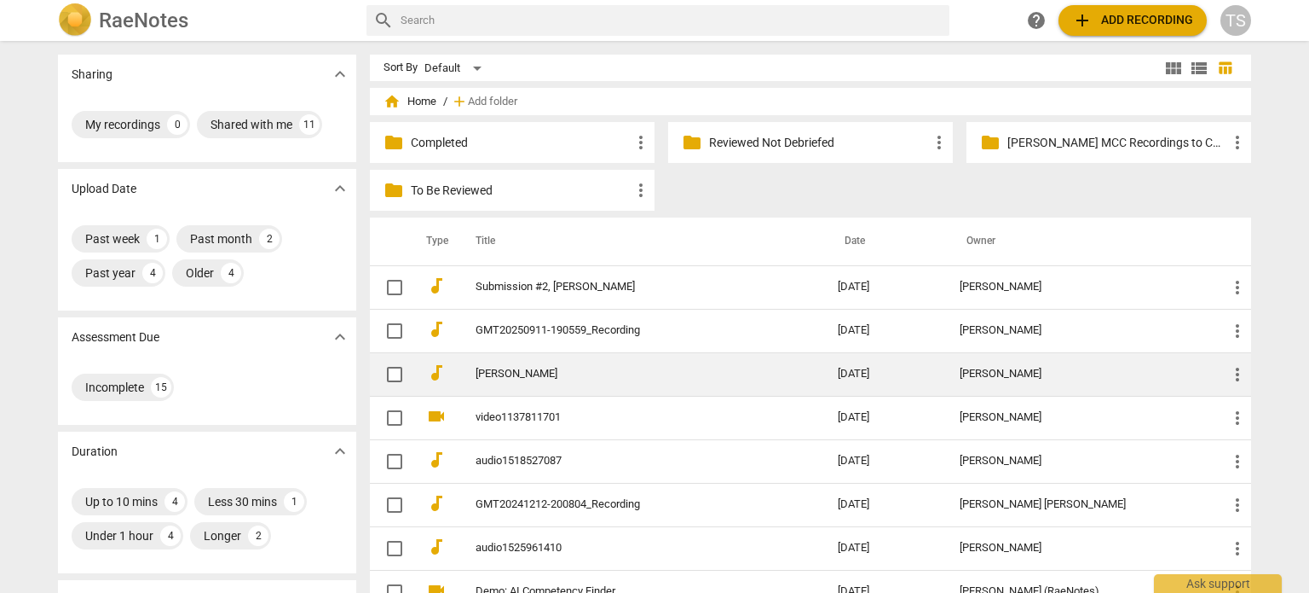
click at [1237, 371] on span "more_vert" at bounding box center [1238, 374] width 20 height 20
click at [1237, 371] on li "Move" at bounding box center [1257, 373] width 65 height 41
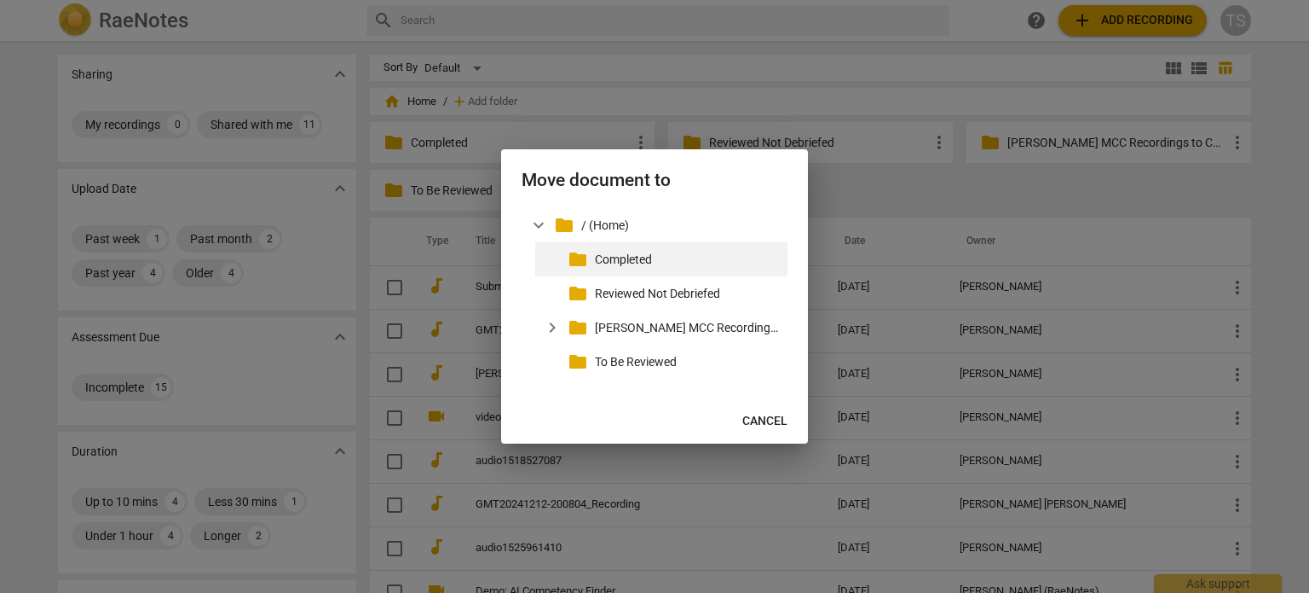
click at [611, 260] on p "Completed" at bounding box center [688, 260] width 186 height 18
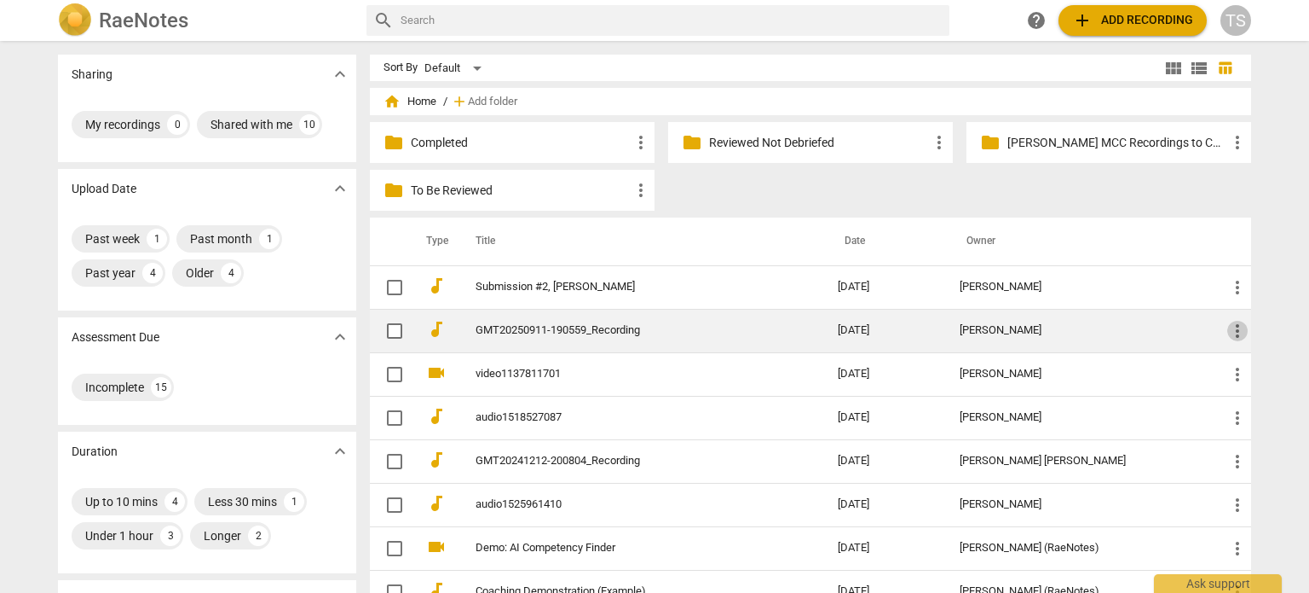
click at [1234, 330] on span "more_vert" at bounding box center [1238, 331] width 20 height 20
click at [1234, 330] on li "Move" at bounding box center [1257, 329] width 65 height 41
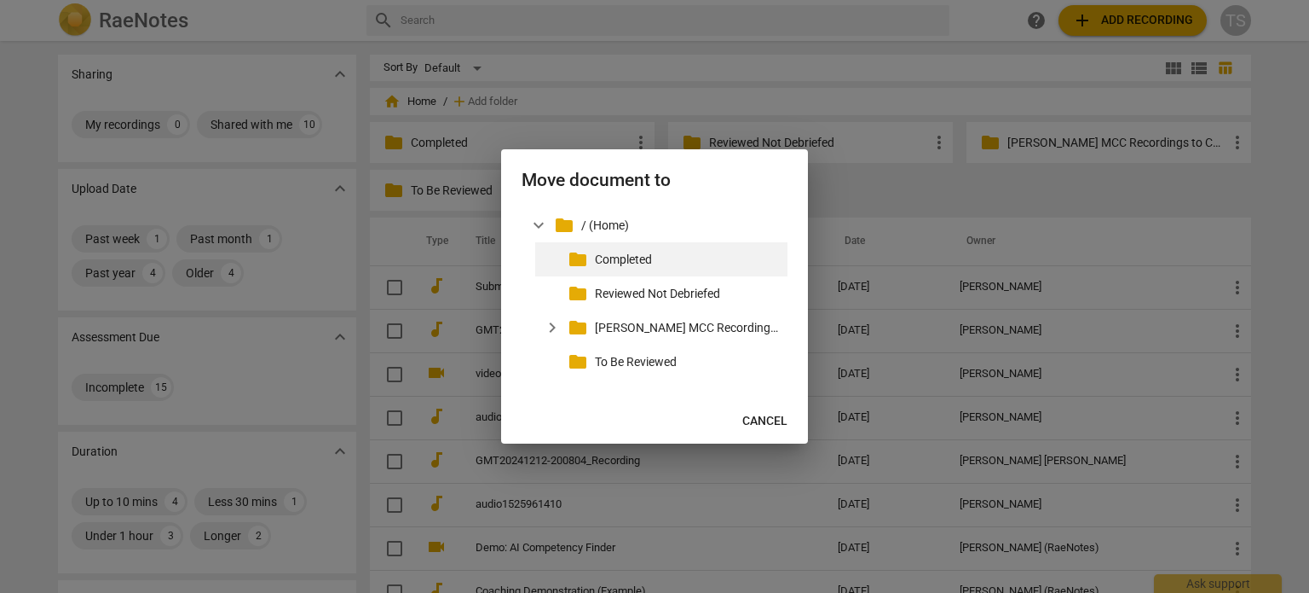
click at [636, 254] on p "Completed" at bounding box center [688, 260] width 186 height 18
